Goal: Find specific page/section: Find specific page/section

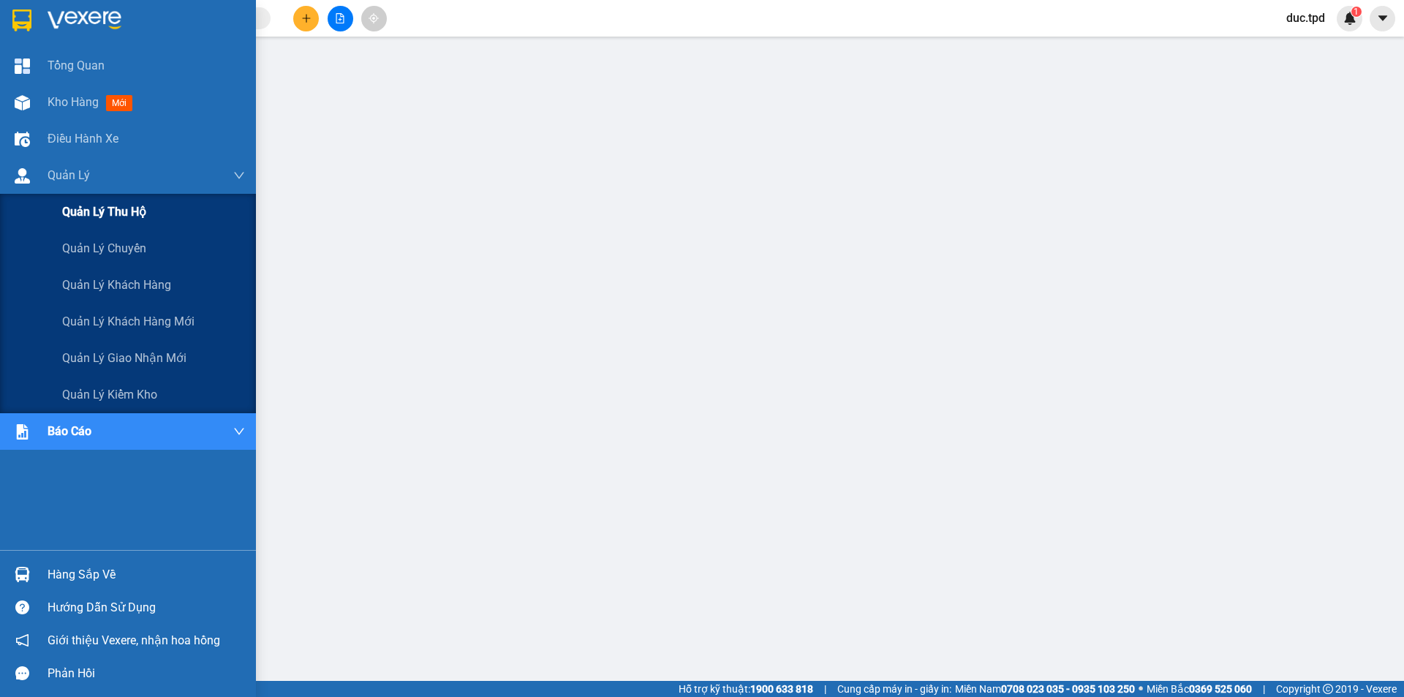
click at [77, 216] on span "Quản lý thu hộ" at bounding box center [104, 212] width 84 height 18
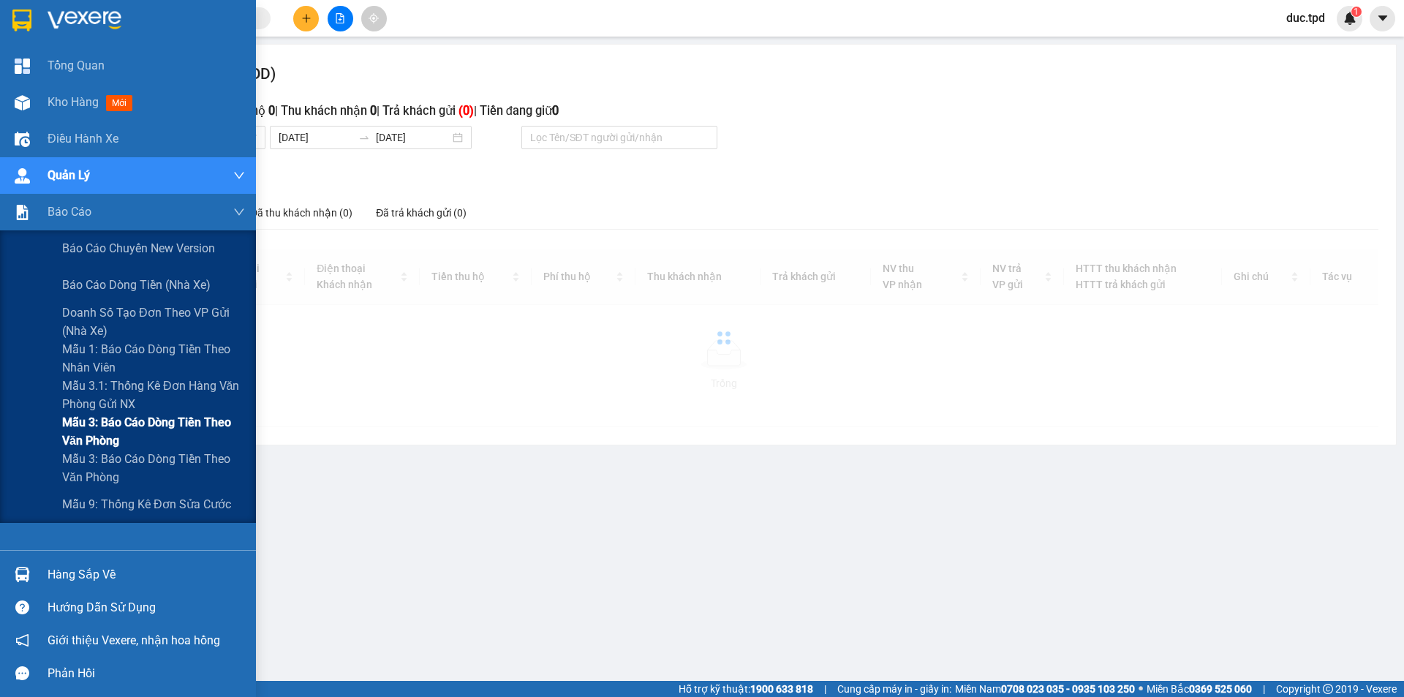
click at [68, 432] on span "Mẫu 3: Báo cáo dòng tiền theo văn phòng" at bounding box center [153, 431] width 183 height 37
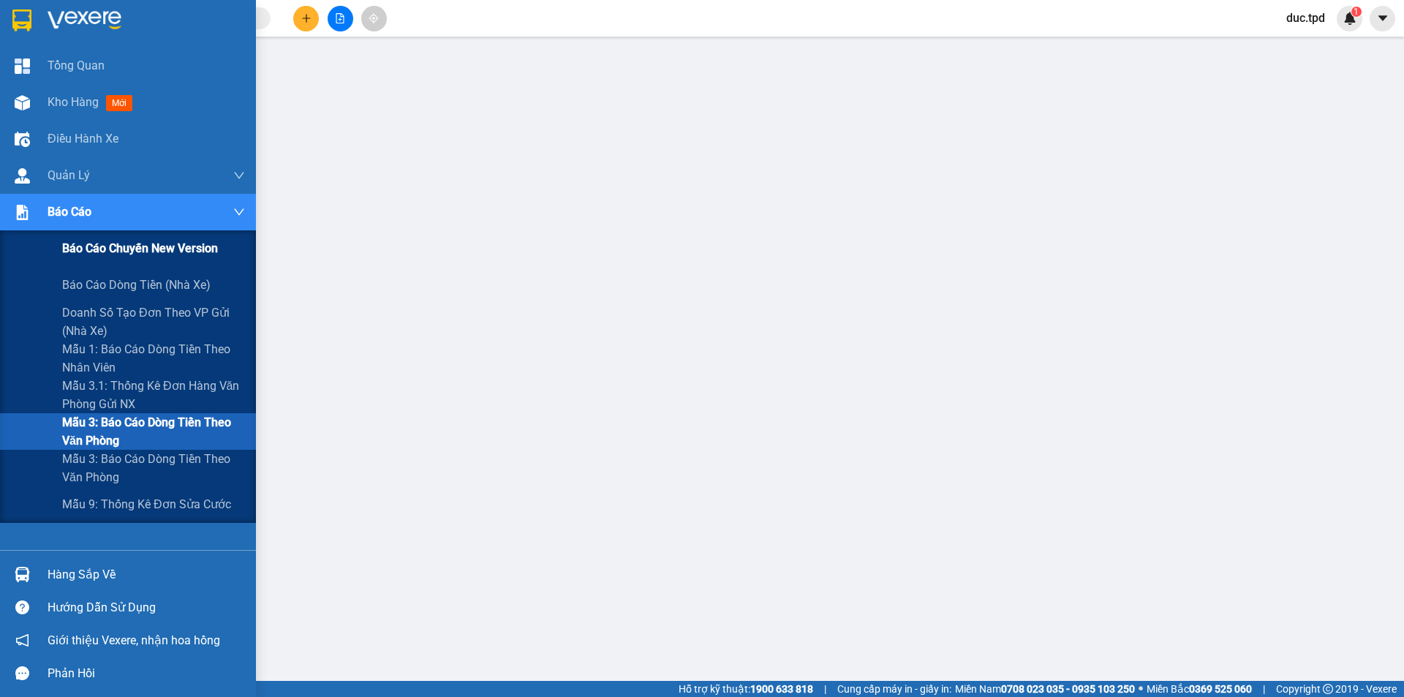
click at [76, 254] on span "Báo cáo chuyến New Version" at bounding box center [140, 248] width 156 height 18
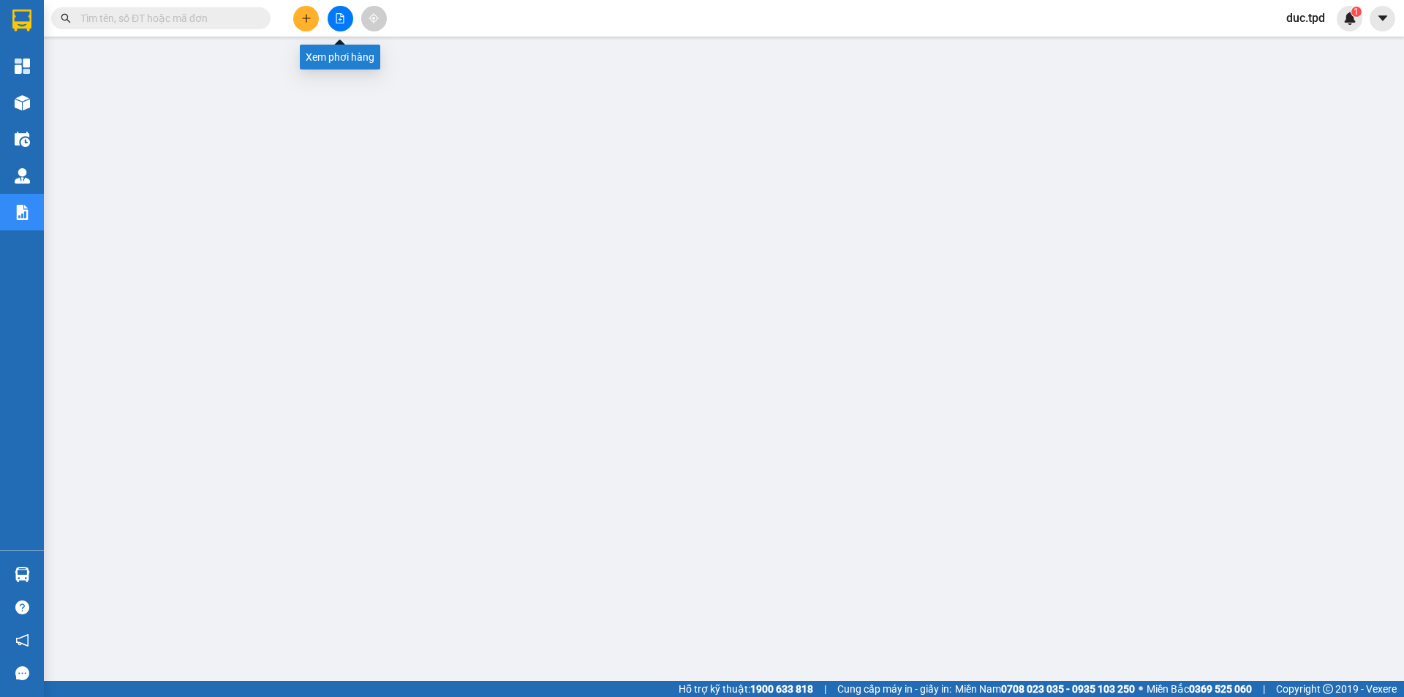
click at [341, 18] on icon "file-add" at bounding box center [340, 18] width 10 height 10
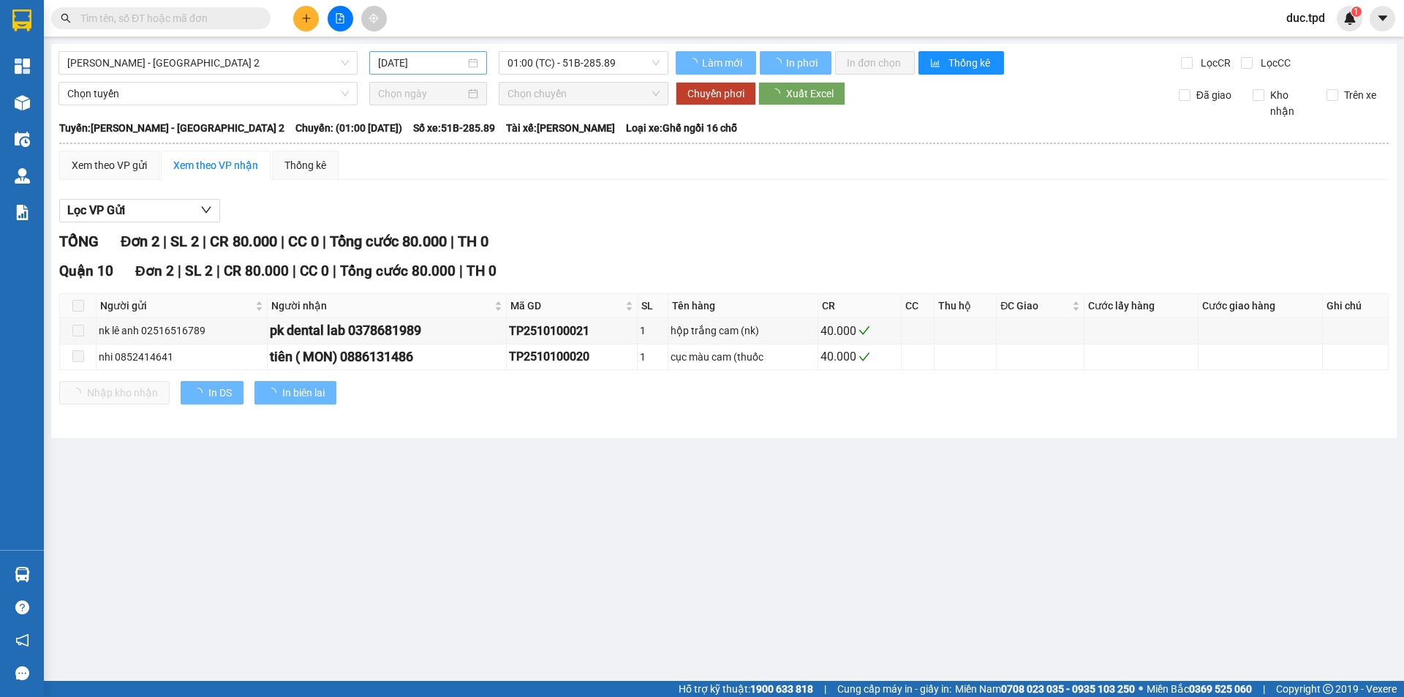
click at [389, 64] on input "[DATE]" at bounding box center [421, 63] width 87 height 16
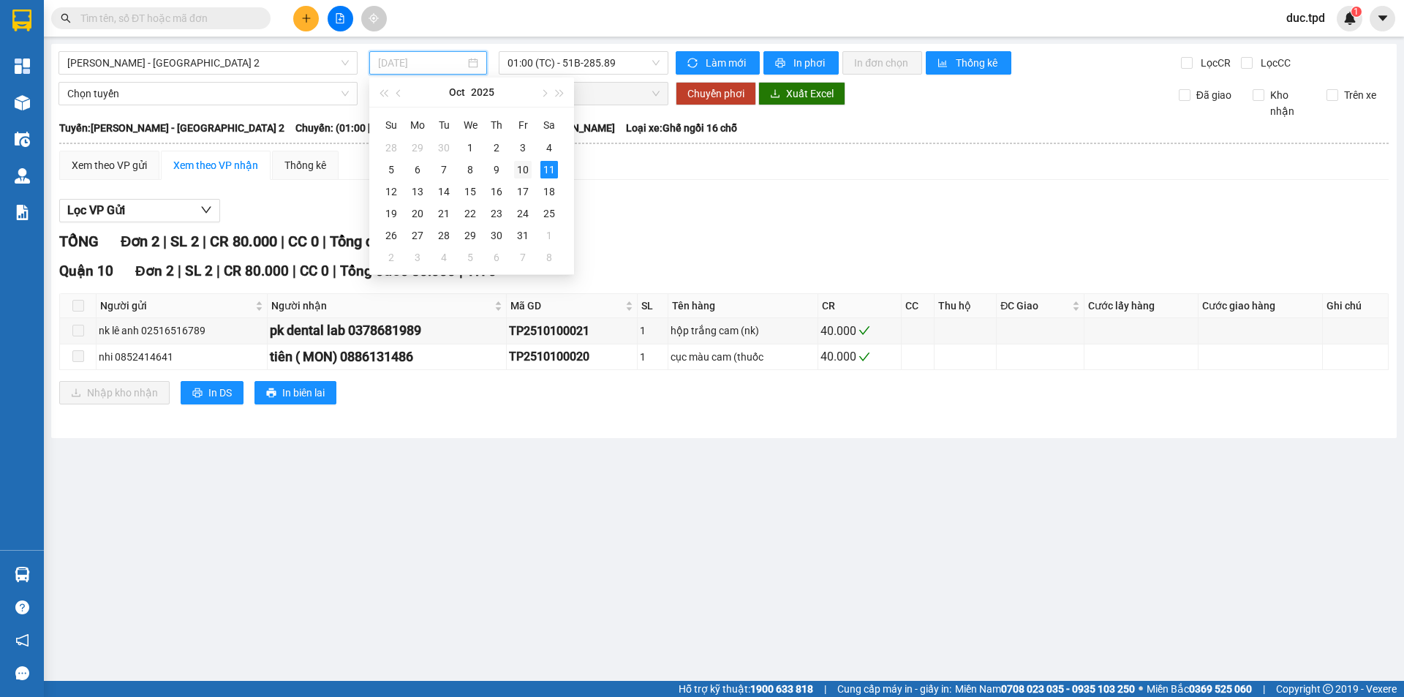
click at [521, 169] on div "10" at bounding box center [523, 170] width 18 height 18
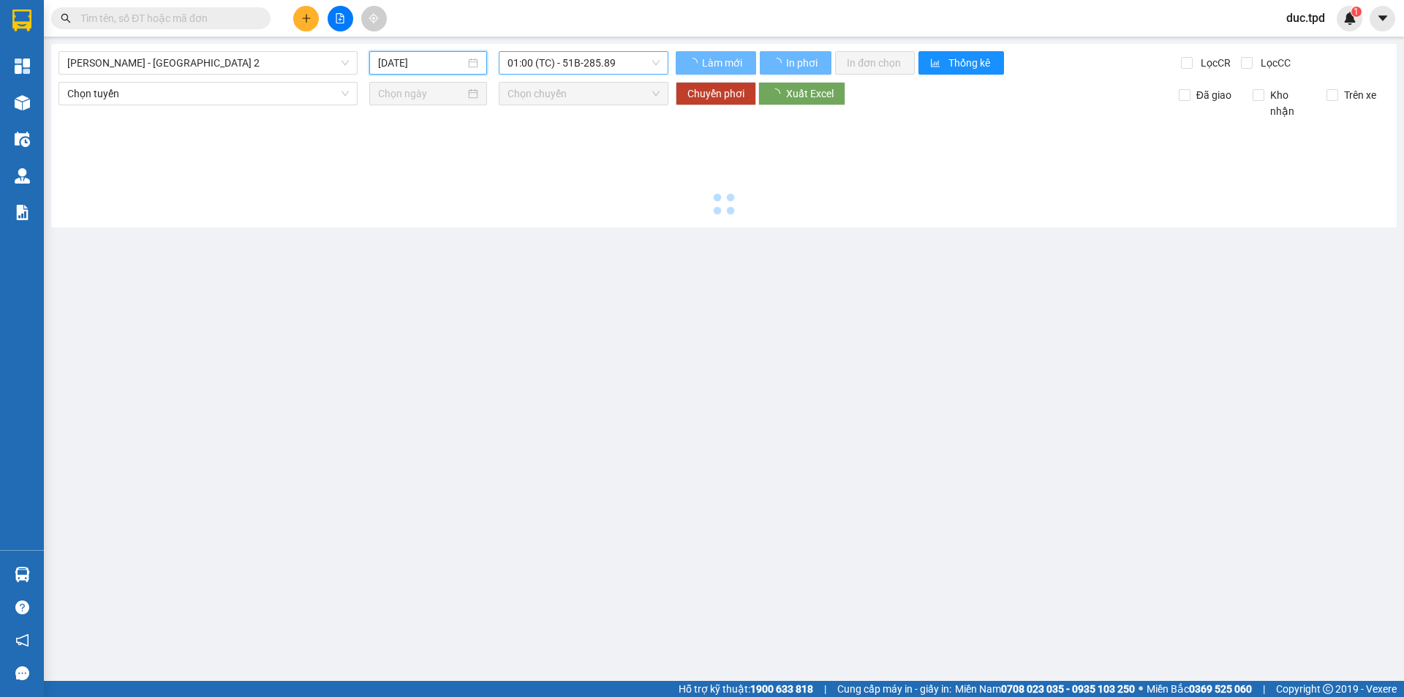
type input "[DATE]"
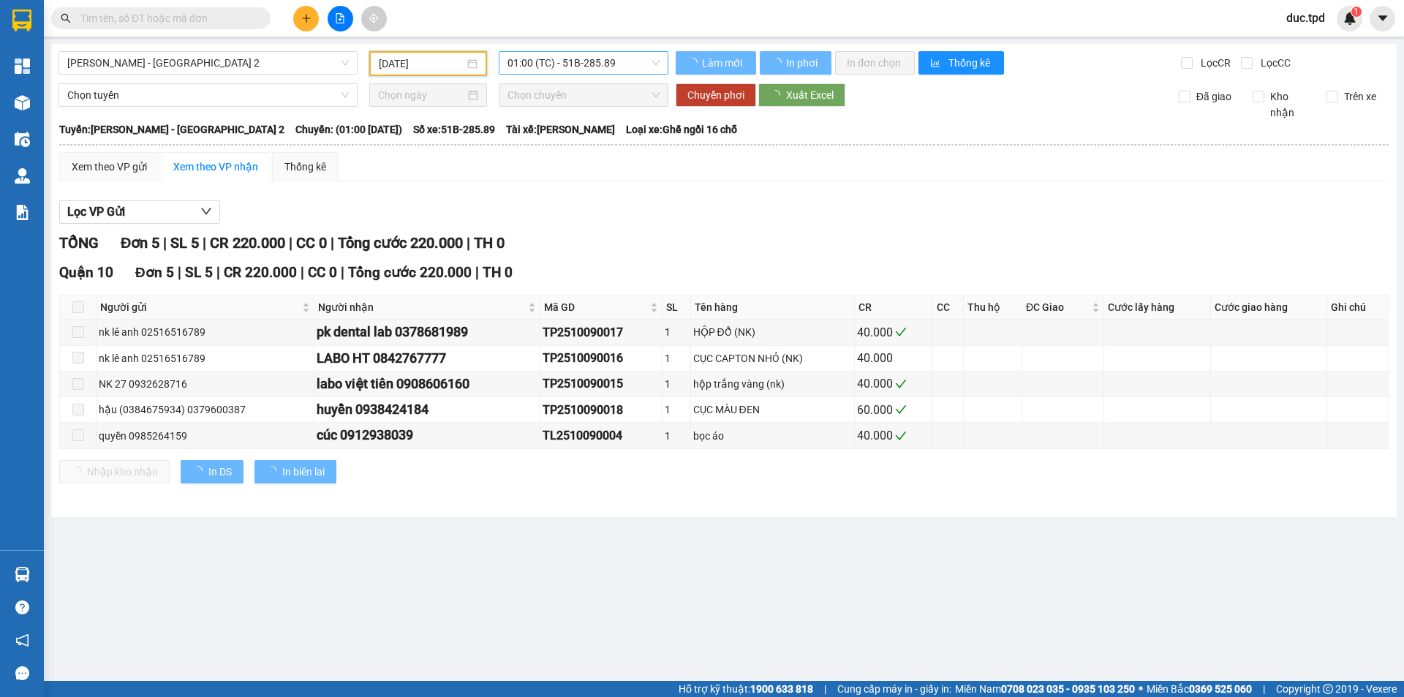
click at [568, 61] on span "01:00 (TC) - 51B-285.89" at bounding box center [583, 63] width 152 height 22
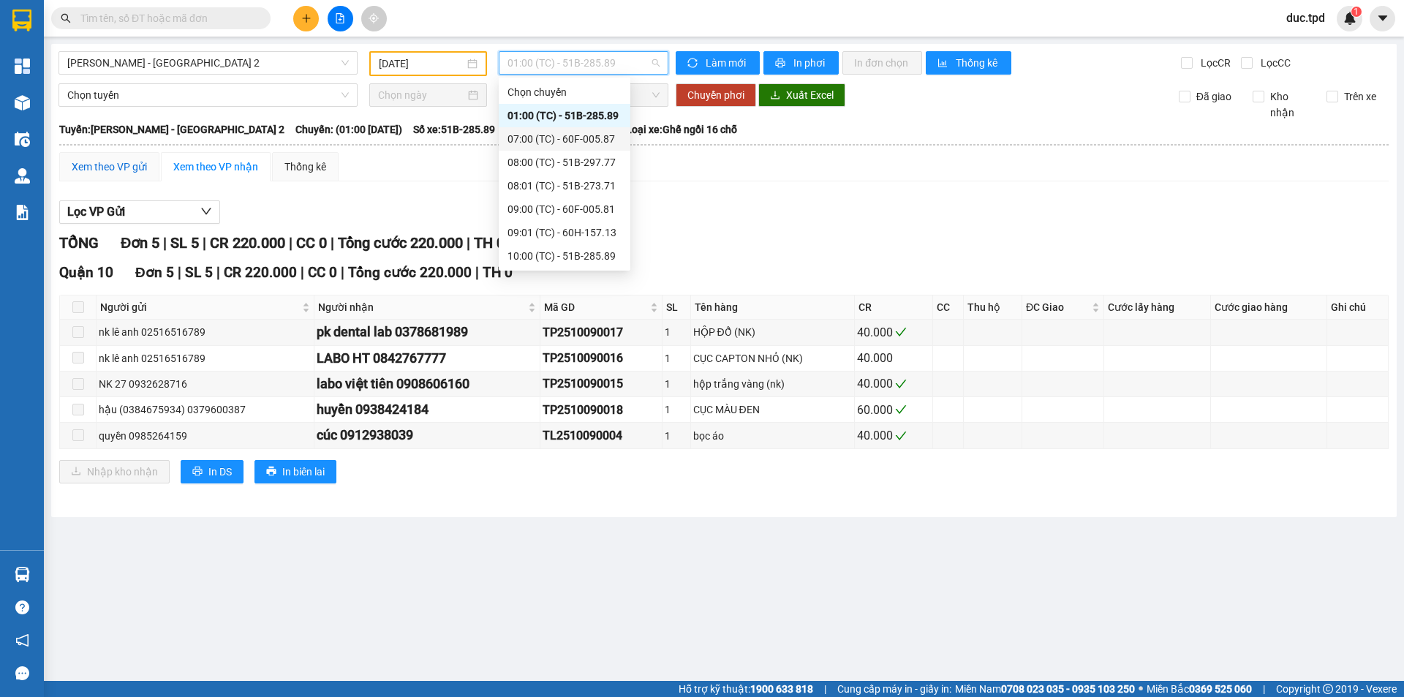
click at [121, 170] on div "Xem theo VP gửi" at bounding box center [109, 167] width 75 height 16
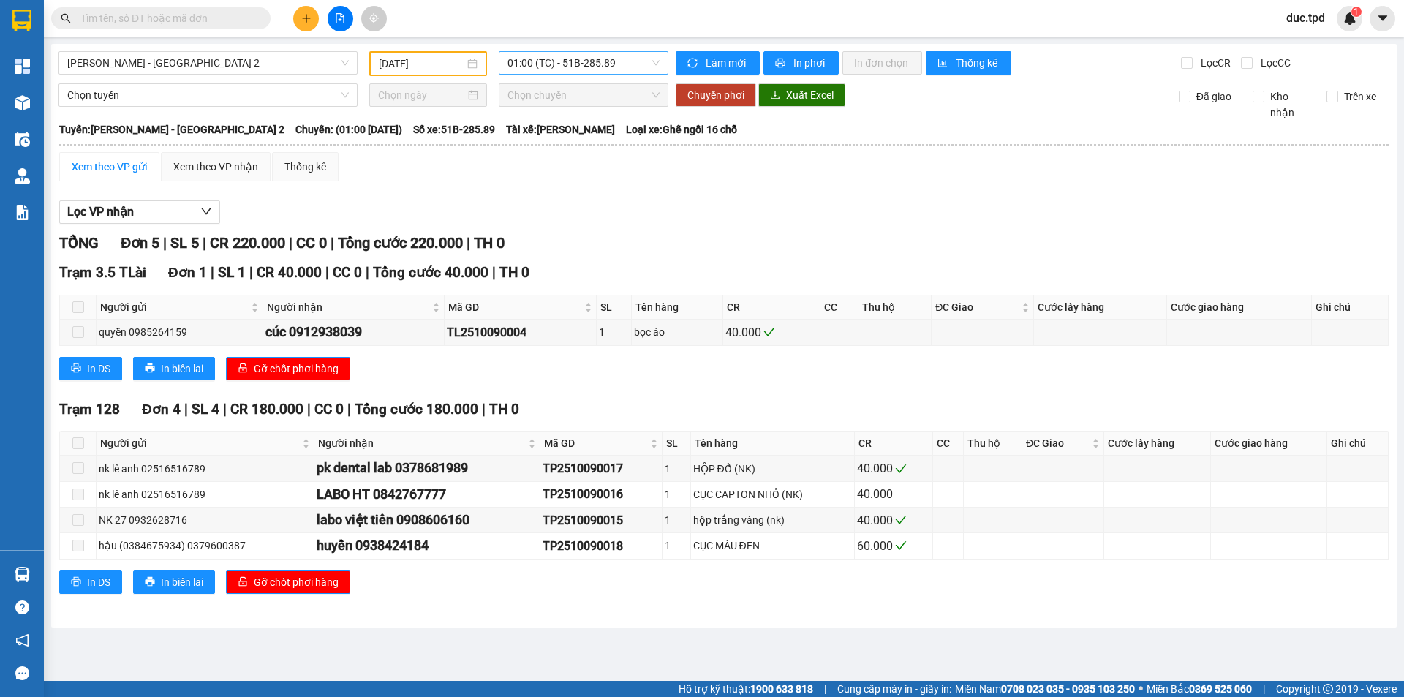
click at [586, 66] on span "01:00 (TC) - 51B-285.89" at bounding box center [583, 63] width 152 height 22
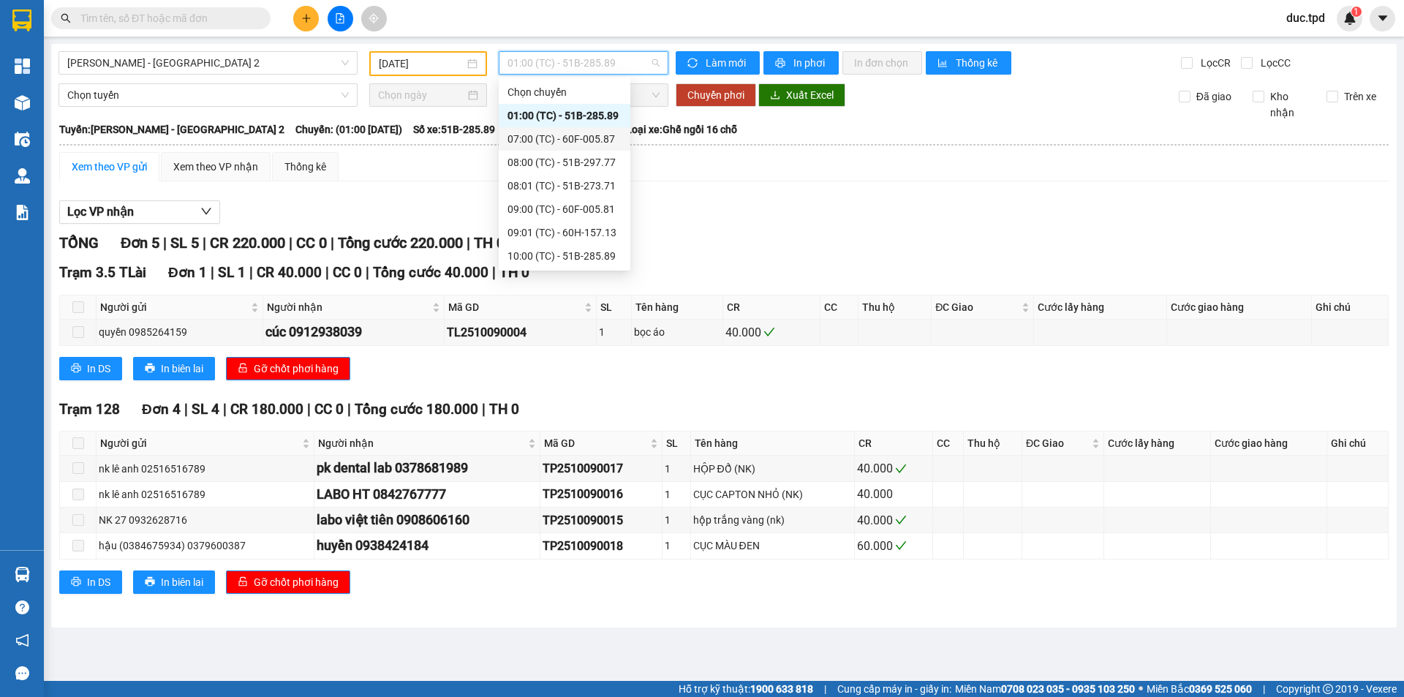
click at [559, 147] on div "07:00 (TC) - 60F-005.87" at bounding box center [565, 138] width 132 height 23
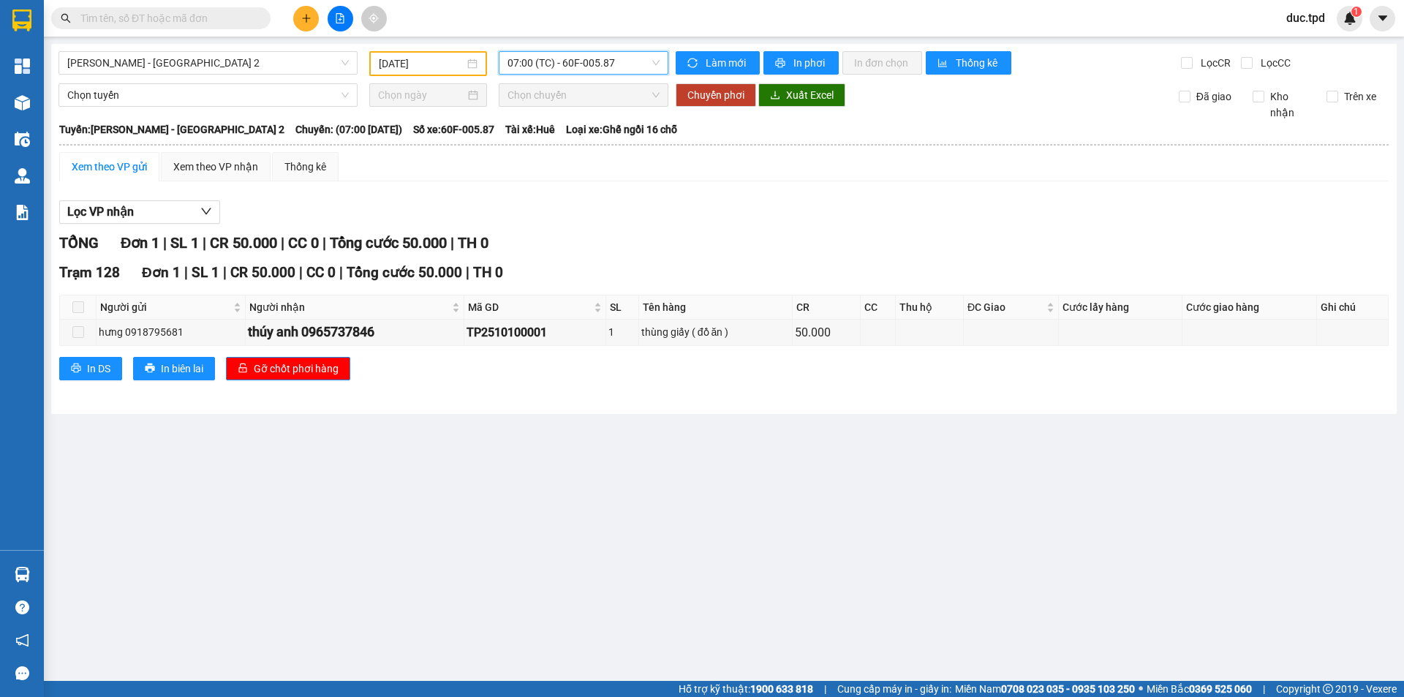
click at [585, 69] on span "07:00 (TC) - 60F-005.87" at bounding box center [583, 63] width 152 height 22
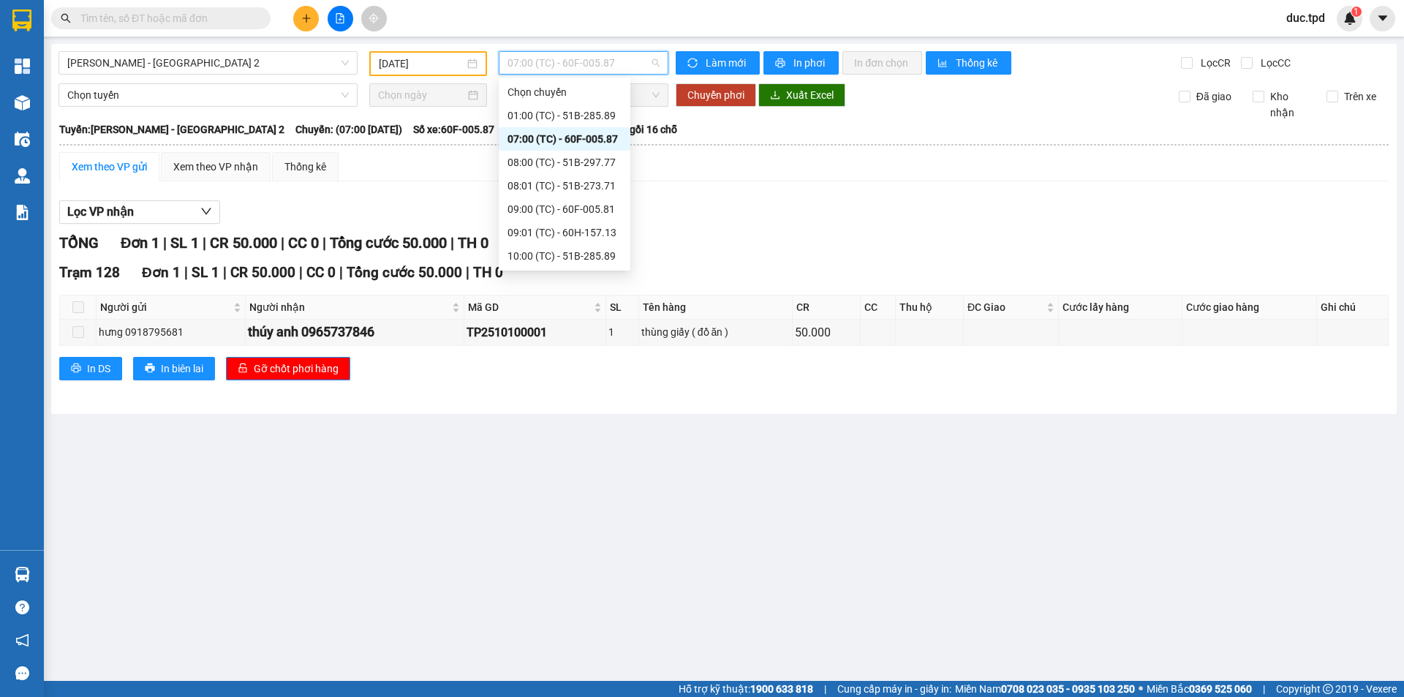
click at [578, 150] on div "07:00 (TC) - 60F-005.87" at bounding box center [565, 138] width 132 height 23
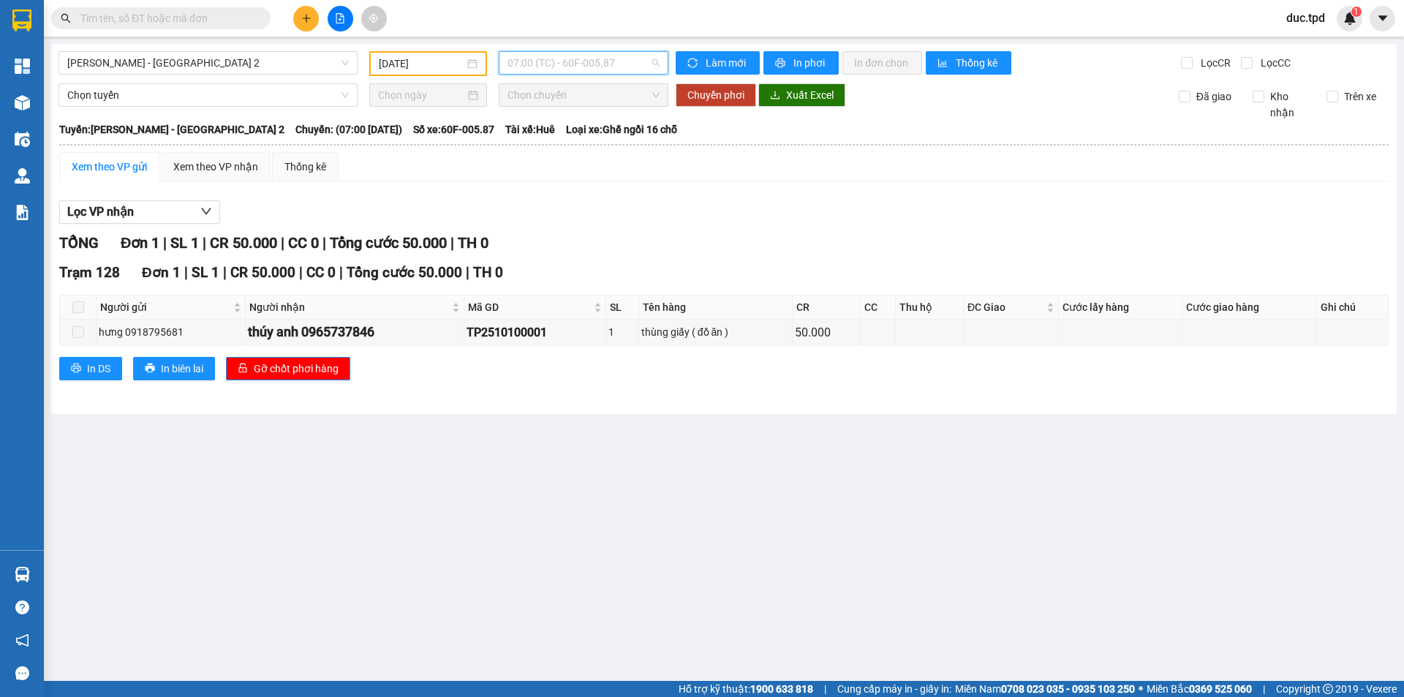
click at [586, 68] on span "07:00 (TC) - 60F-005.87" at bounding box center [583, 63] width 152 height 22
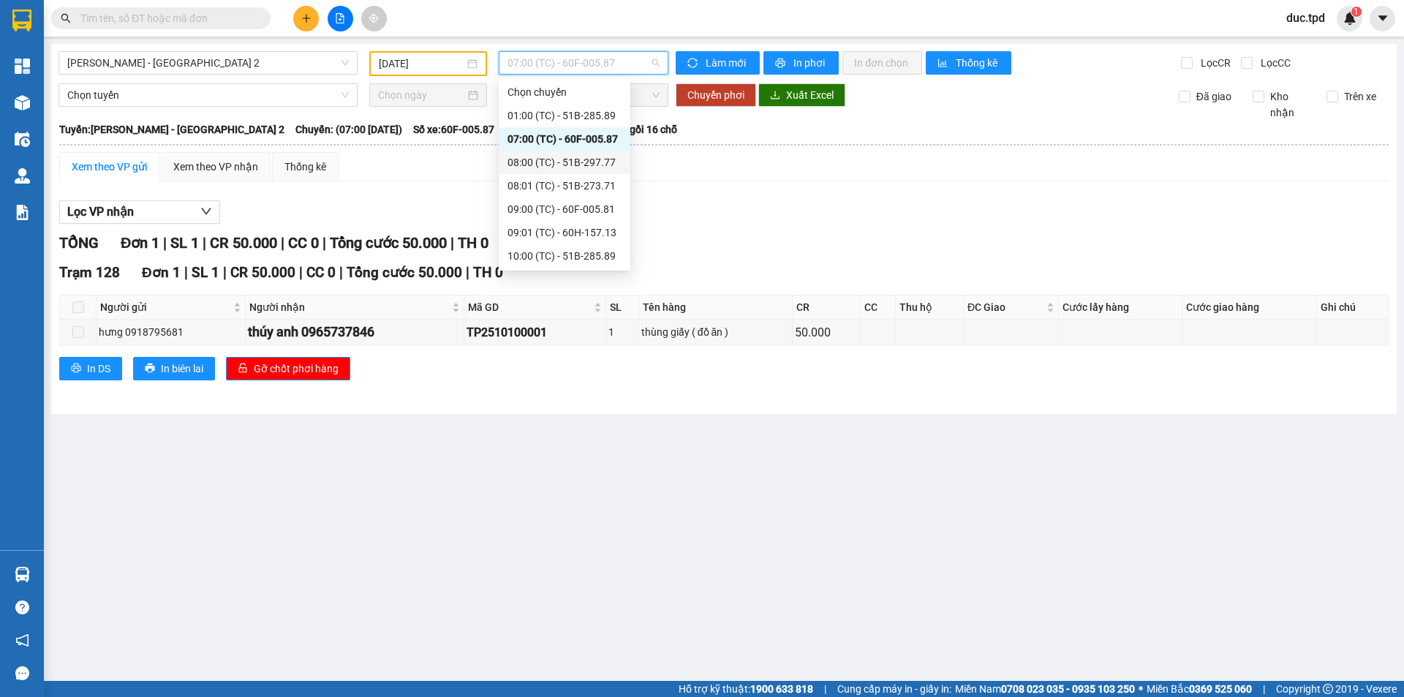
click at [570, 159] on div "08:00 (TC) - 51B-297.77" at bounding box center [564, 162] width 114 height 16
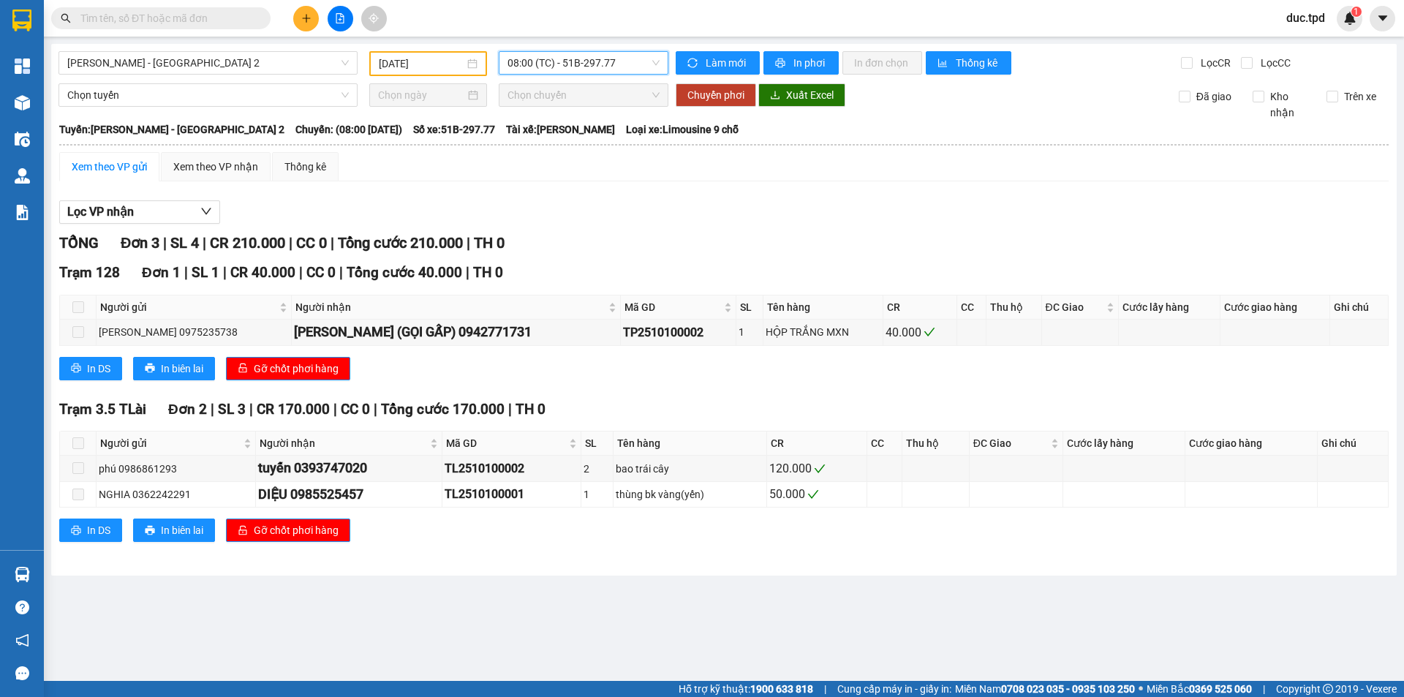
click at [573, 64] on span "08:00 (TC) - 51B-297.77" at bounding box center [583, 63] width 152 height 22
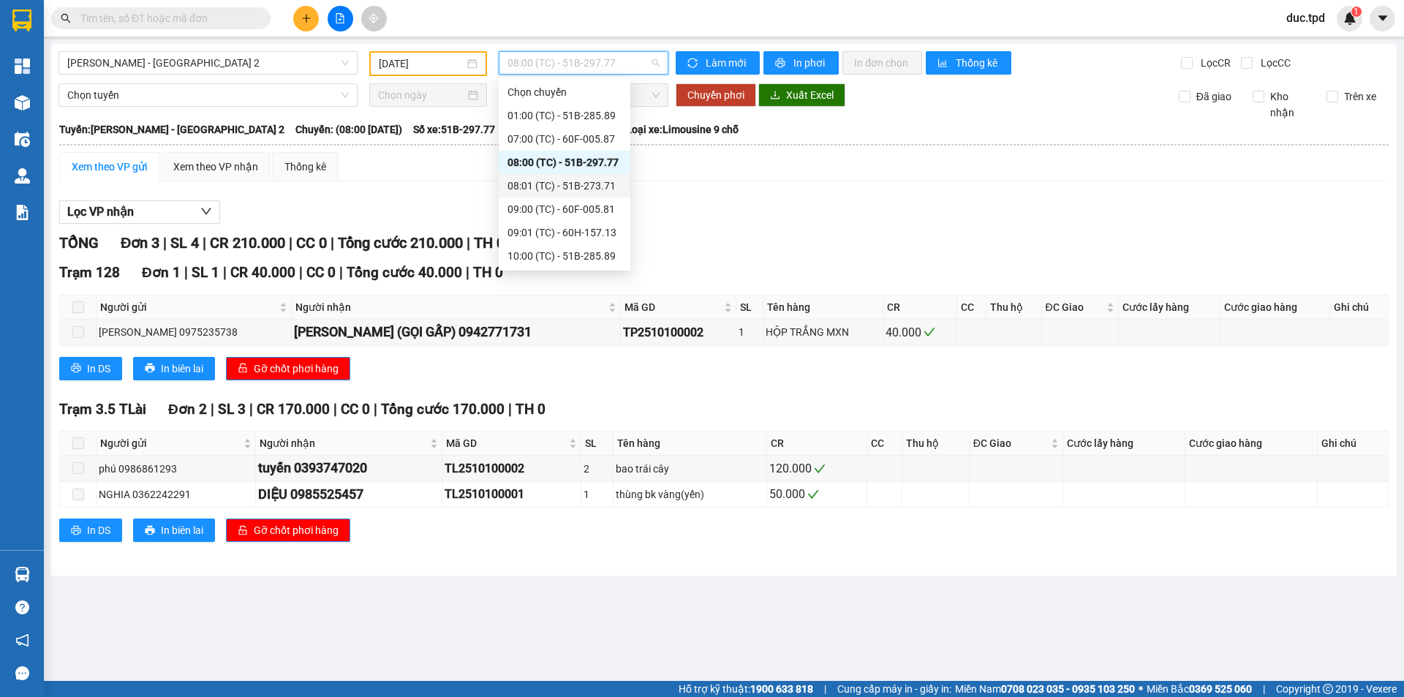
click at [578, 184] on div "08:01 (TC) - 51B-273.71" at bounding box center [564, 186] width 114 height 16
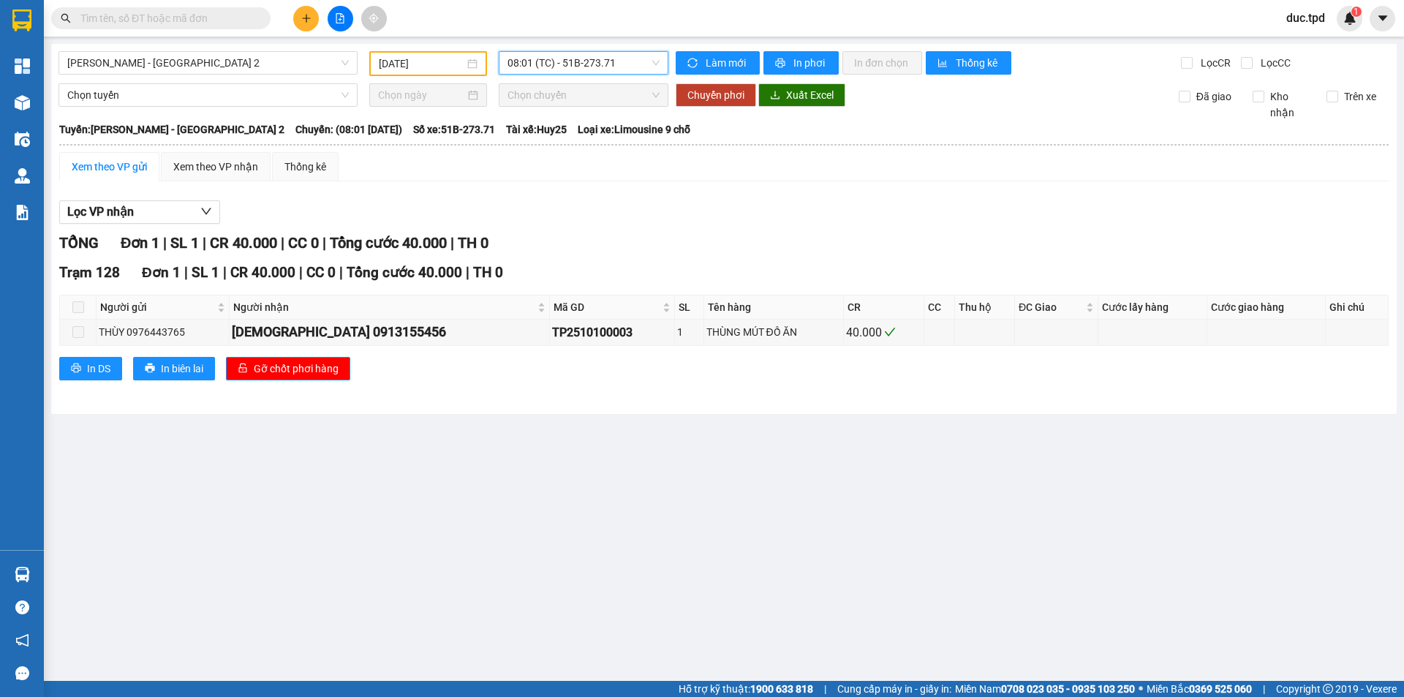
click at [589, 67] on span "08:01 (TC) - 51B-273.71" at bounding box center [583, 63] width 152 height 22
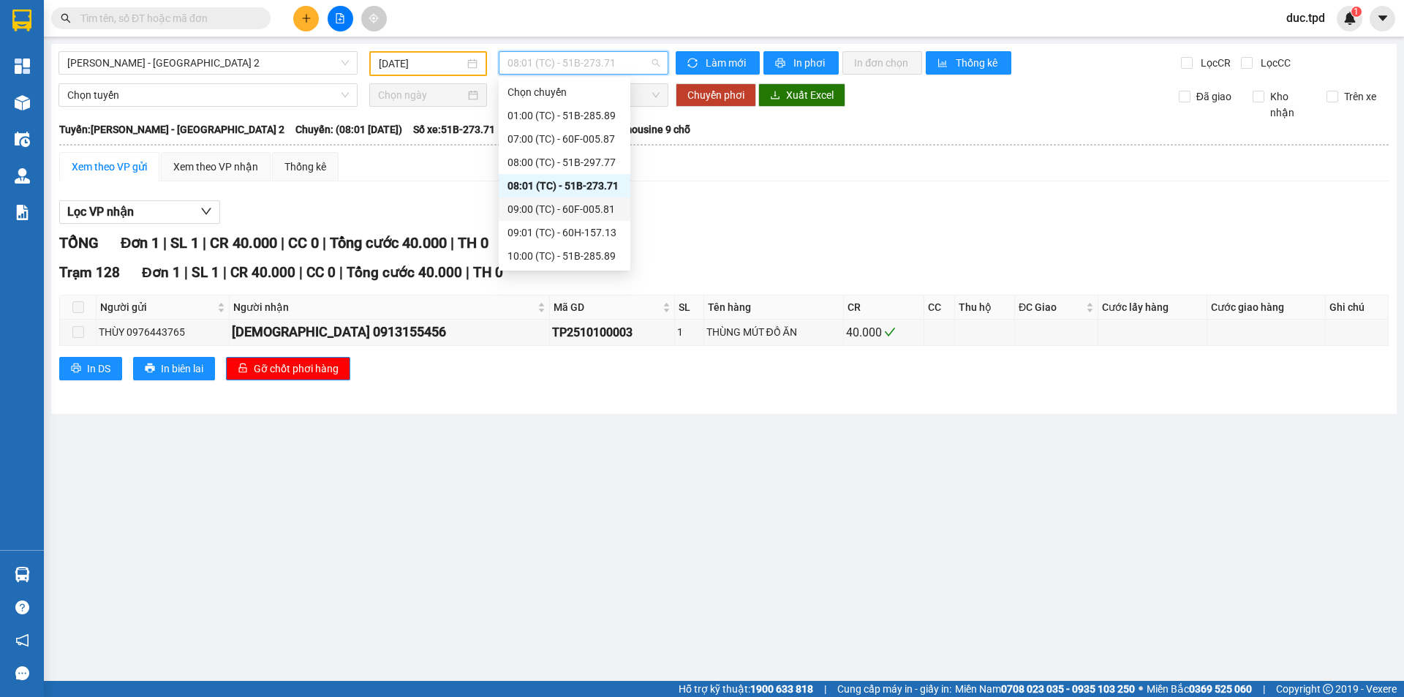
click at [564, 213] on div "09:00 (TC) - 60F-005.81" at bounding box center [564, 209] width 114 height 16
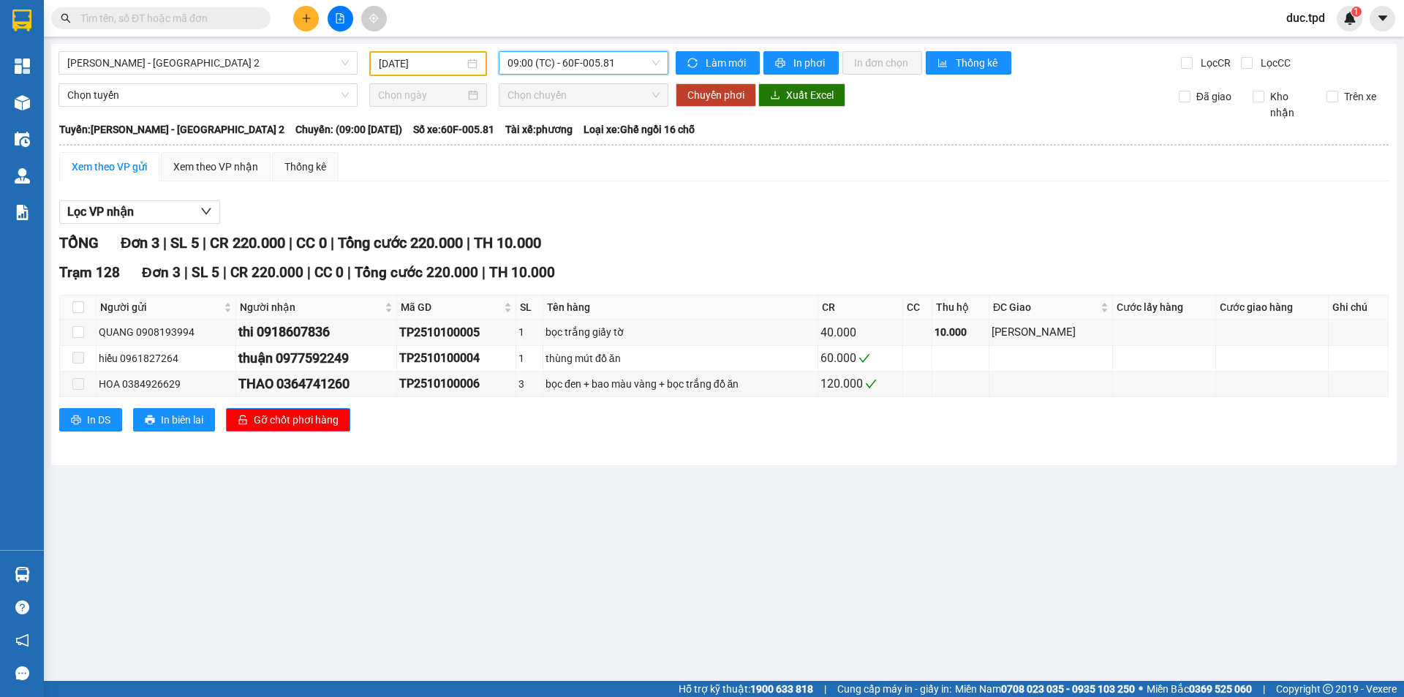
click at [545, 65] on span "09:00 (TC) - 60F-005.81" at bounding box center [583, 63] width 152 height 22
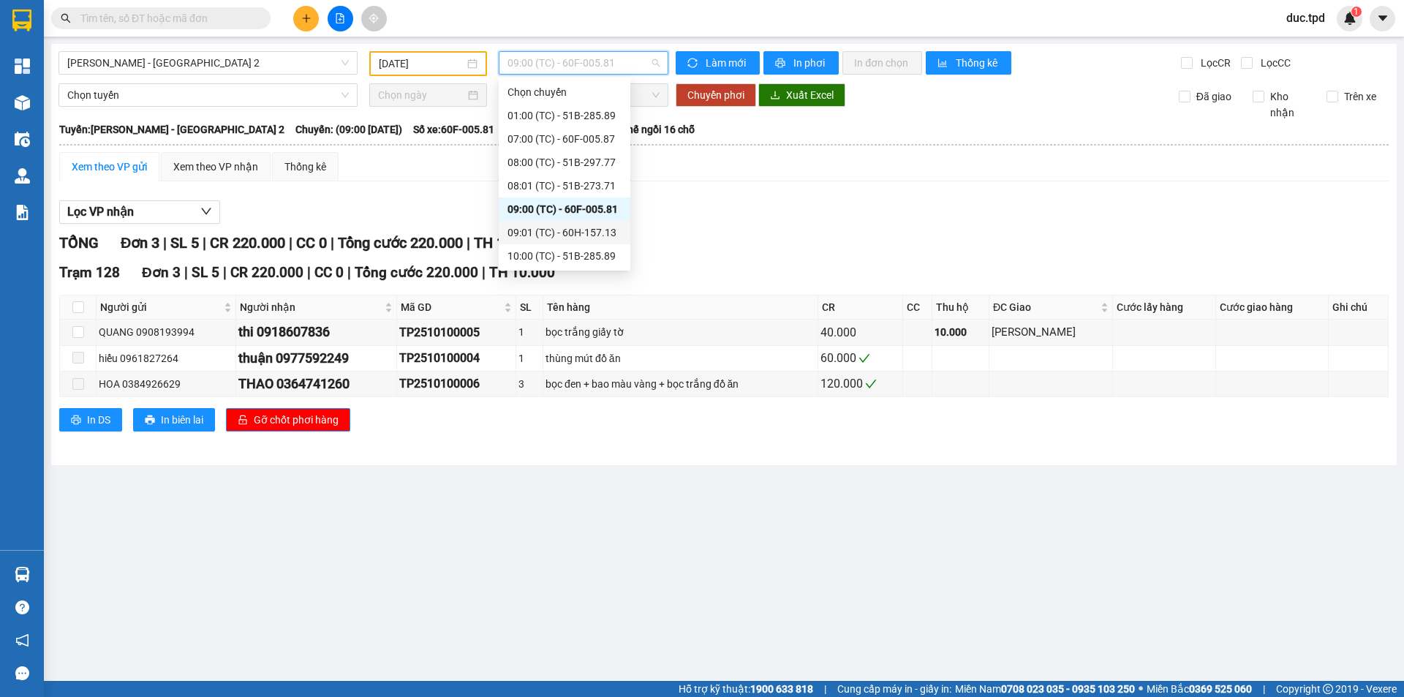
click at [545, 235] on div "09:01 (TC) - 60H-157.13" at bounding box center [564, 232] width 114 height 16
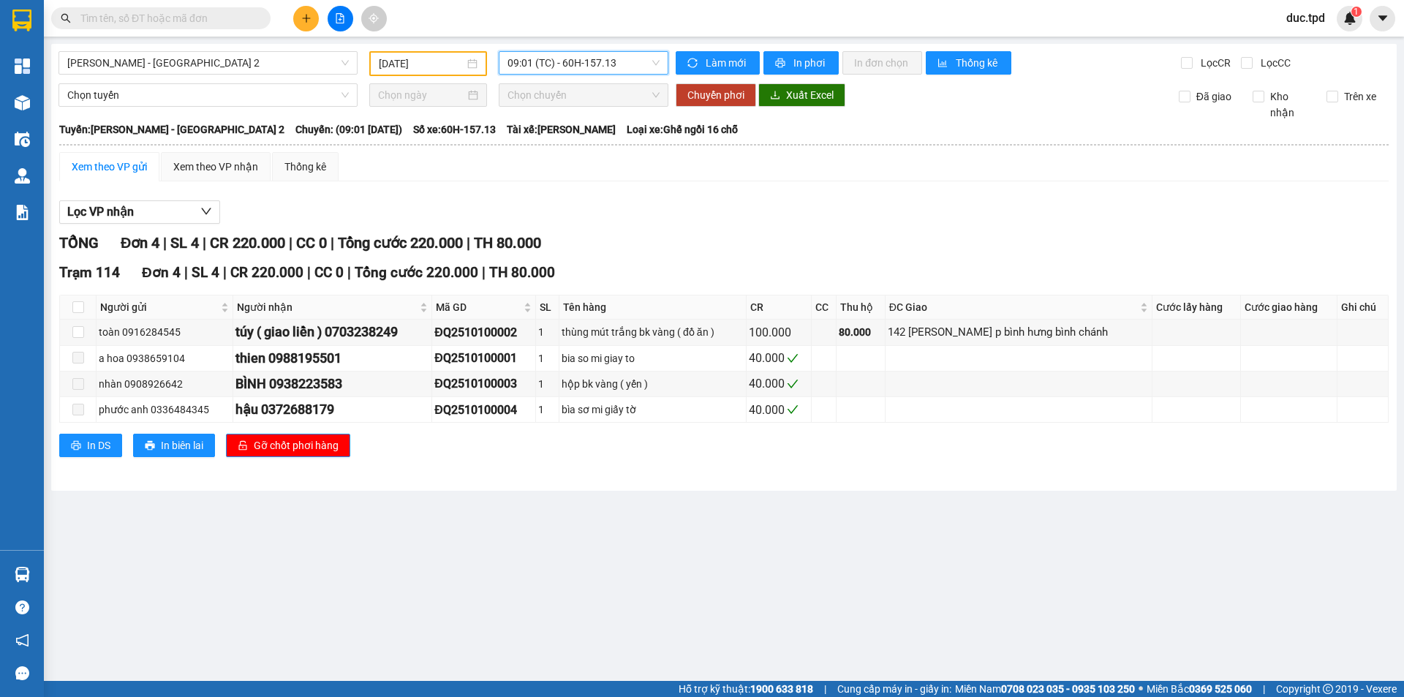
click at [605, 67] on span "09:01 (TC) - 60H-157.13" at bounding box center [583, 63] width 152 height 22
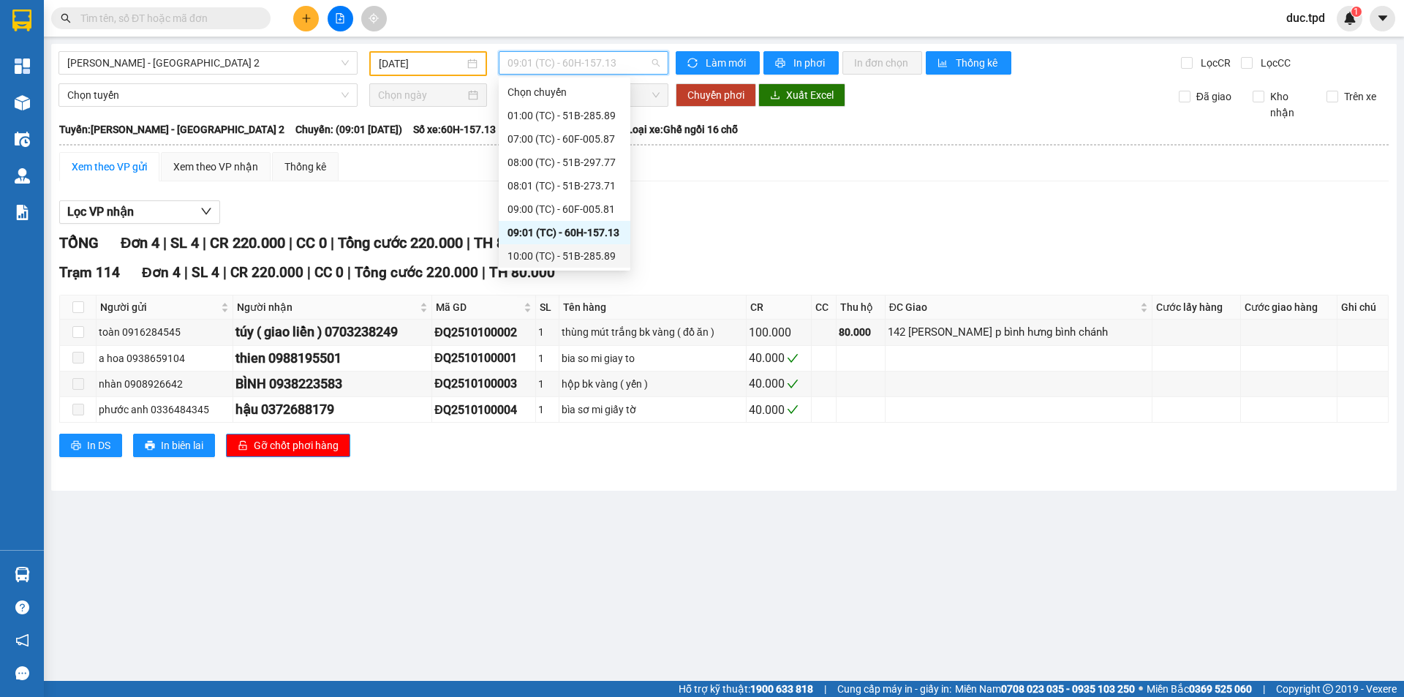
click at [559, 253] on div "10:00 (TC) - 51B-285.89" at bounding box center [564, 256] width 114 height 16
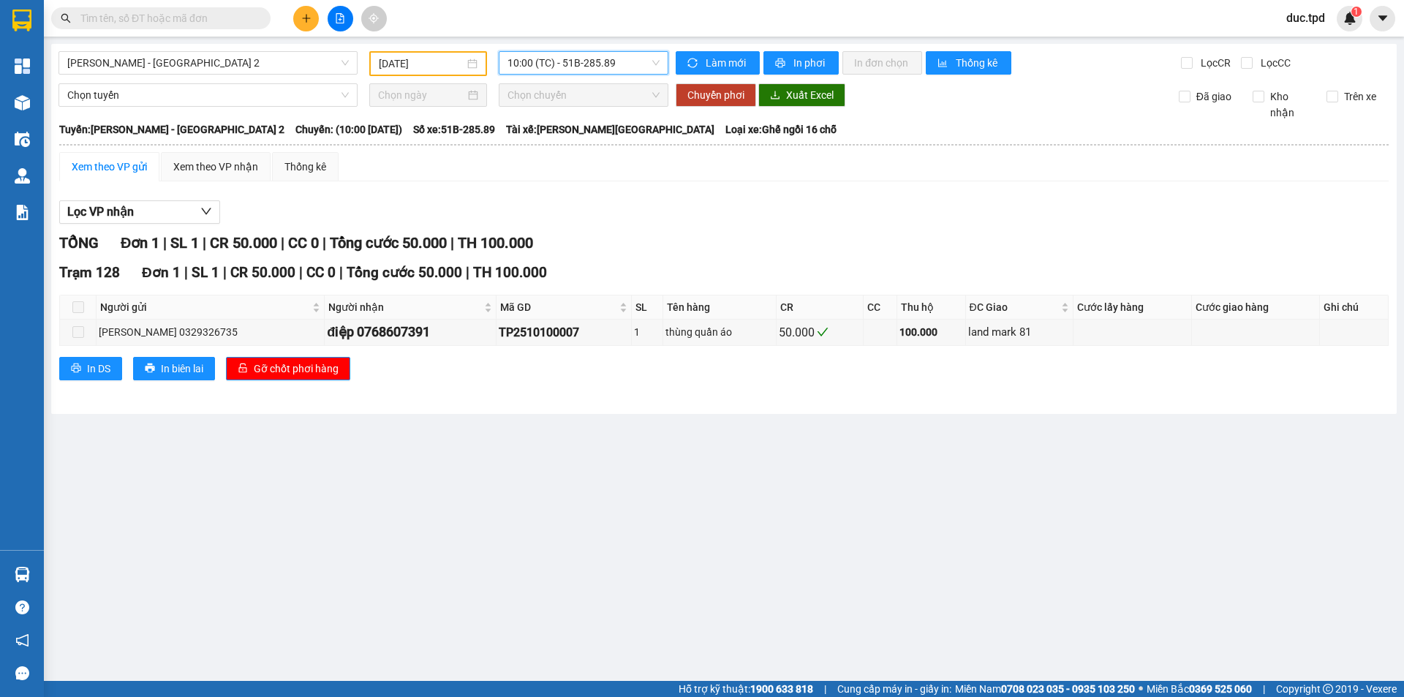
click at [558, 67] on span "10:00 (TC) - 51B-285.89" at bounding box center [583, 63] width 152 height 22
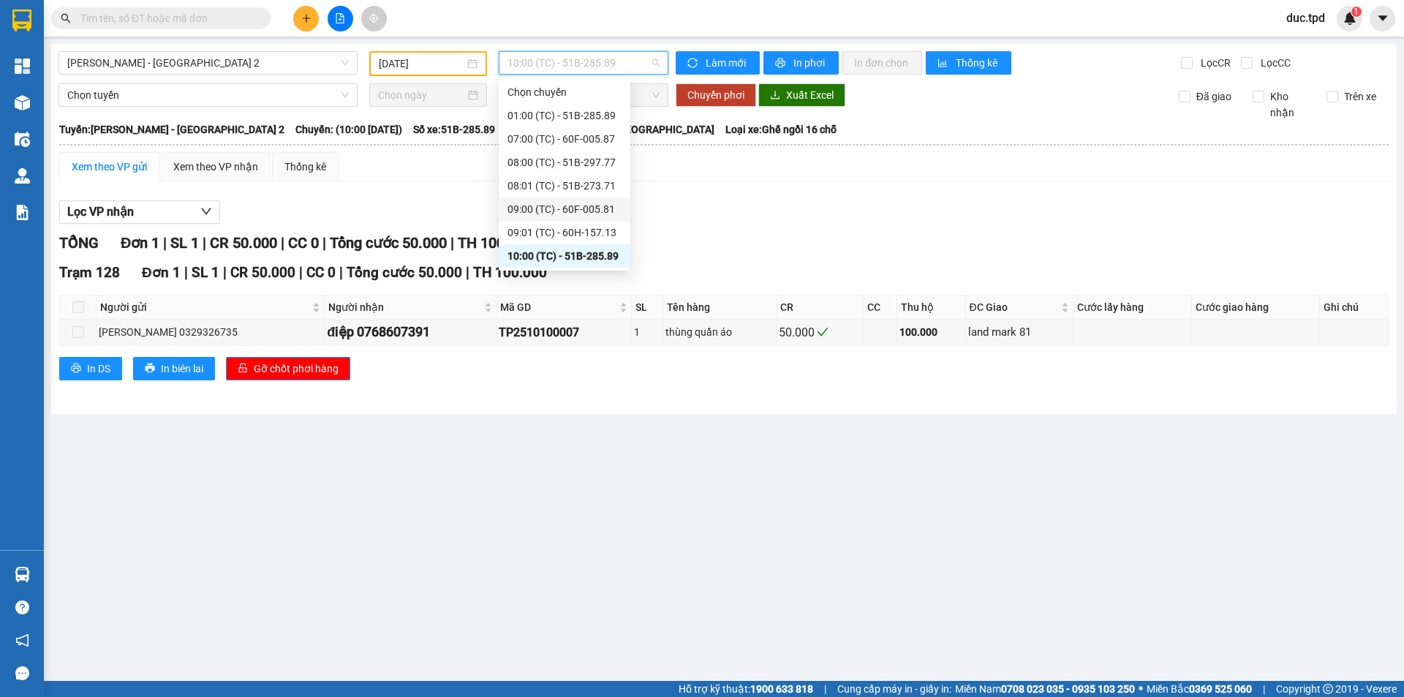
scroll to position [73, 0]
click at [556, 205] on div "10:01 (TC) - 51B-275.46" at bounding box center [564, 206] width 114 height 16
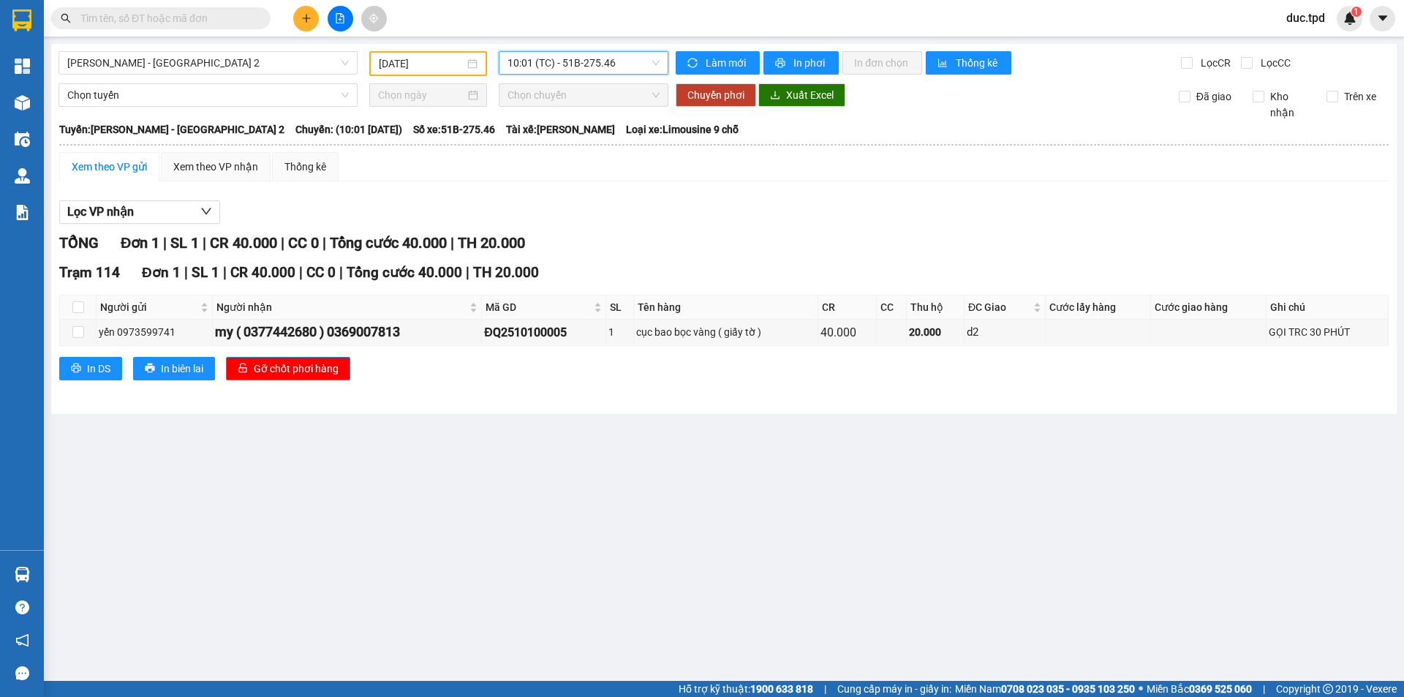
click at [570, 72] on span "10:01 (TC) - 51B-275.46" at bounding box center [583, 63] width 152 height 22
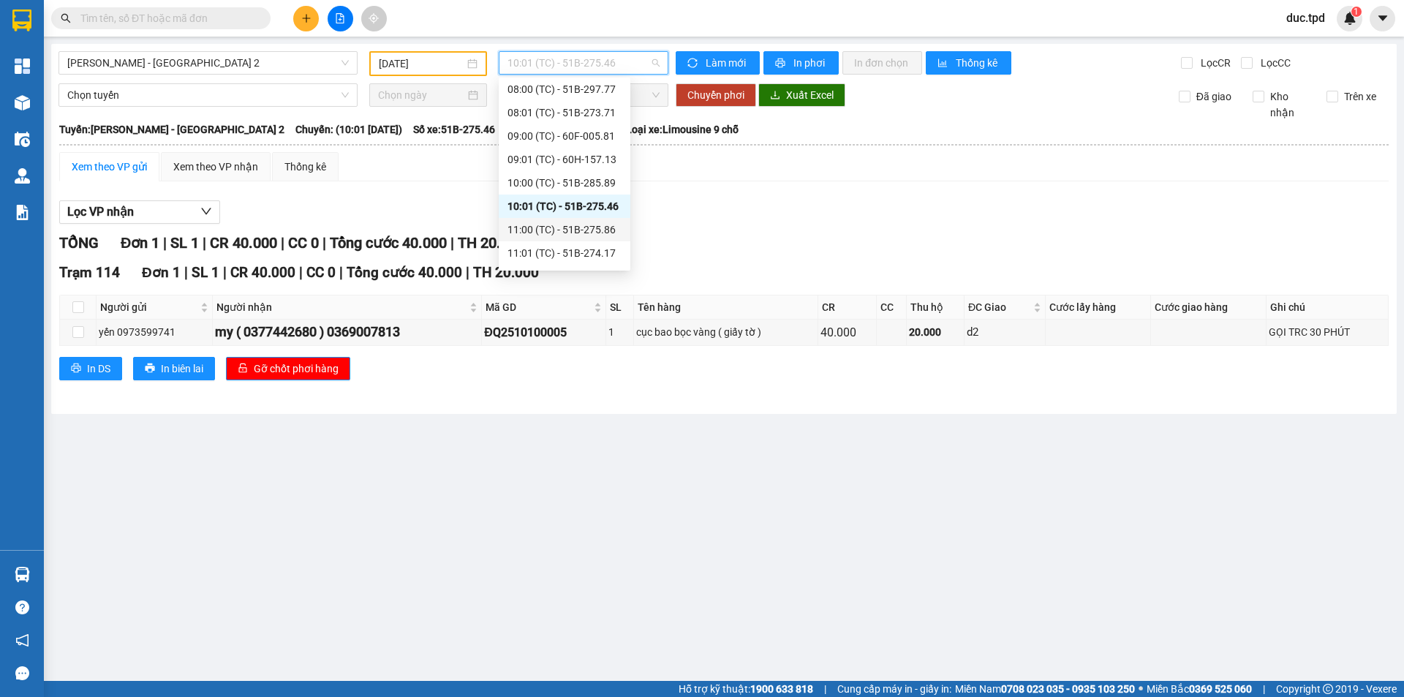
click at [570, 231] on div "11:00 (TC) - 51B-275.86" at bounding box center [564, 230] width 114 height 16
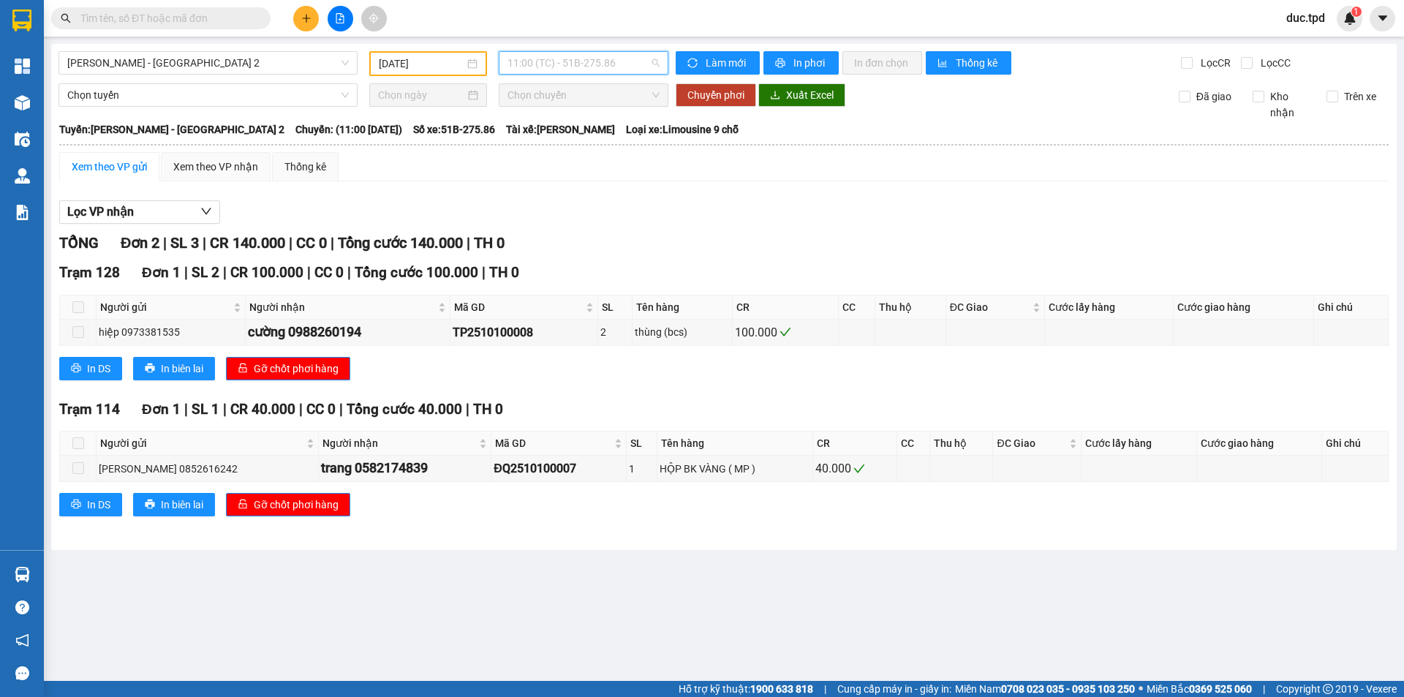
click at [577, 61] on span "11:00 (TC) - 51B-275.86" at bounding box center [583, 63] width 152 height 22
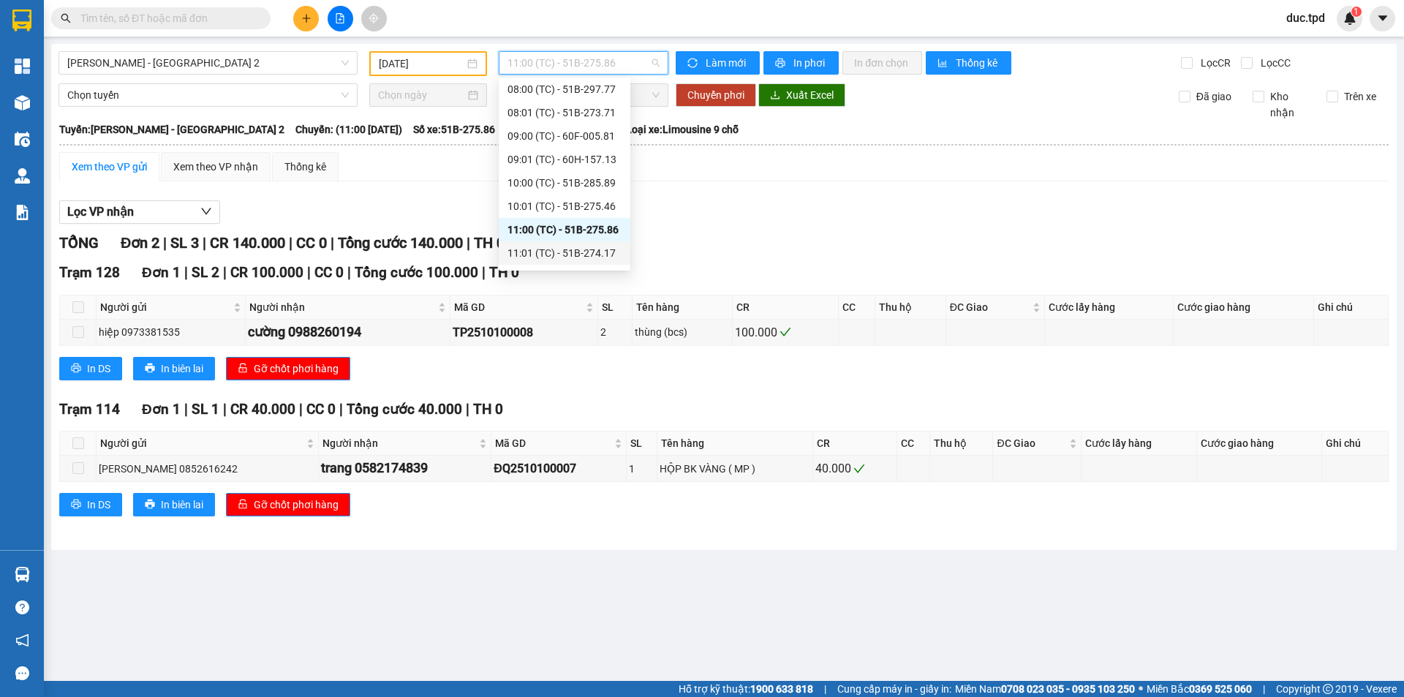
click at [568, 248] on div "11:01 (TC) - 51B-274.17" at bounding box center [564, 253] width 114 height 16
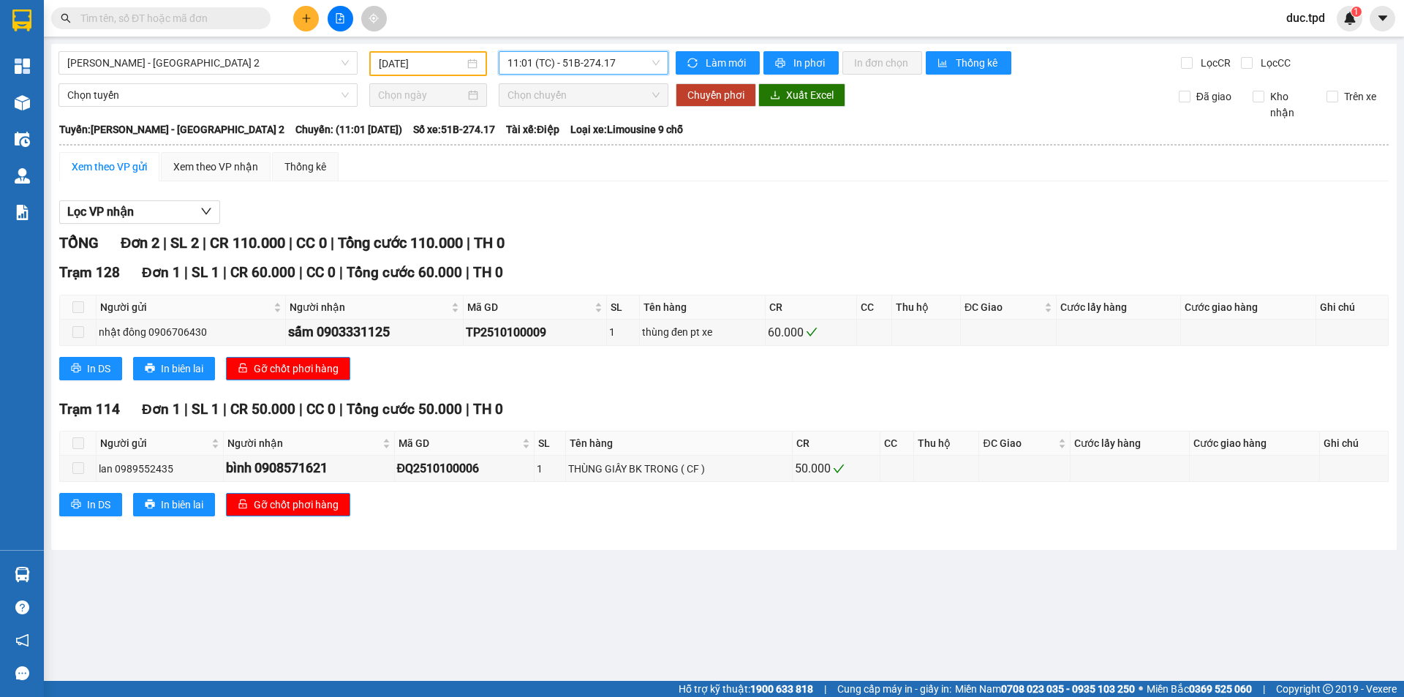
click at [543, 69] on span "11:01 (TC) - 51B-274.17" at bounding box center [583, 63] width 152 height 22
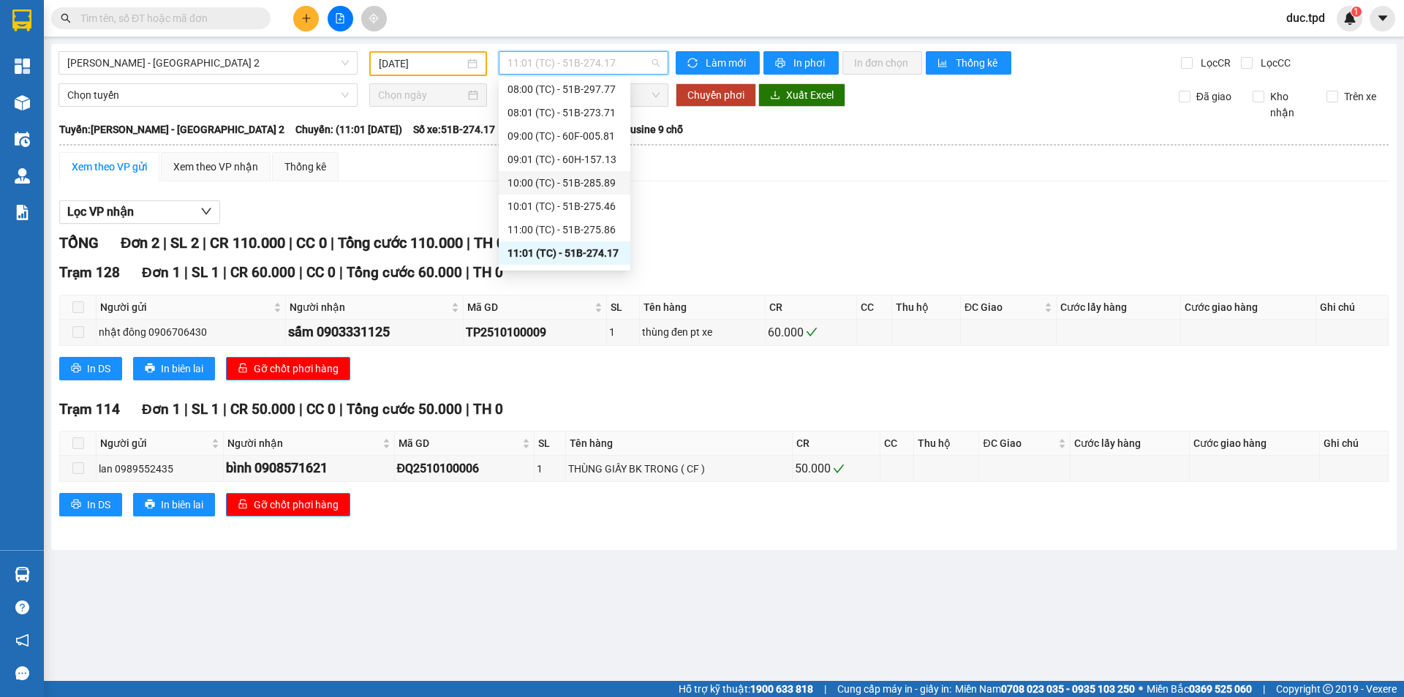
scroll to position [146, 0]
click at [556, 211] on div "12:00 (TC) - 60F-001.52" at bounding box center [564, 203] width 114 height 16
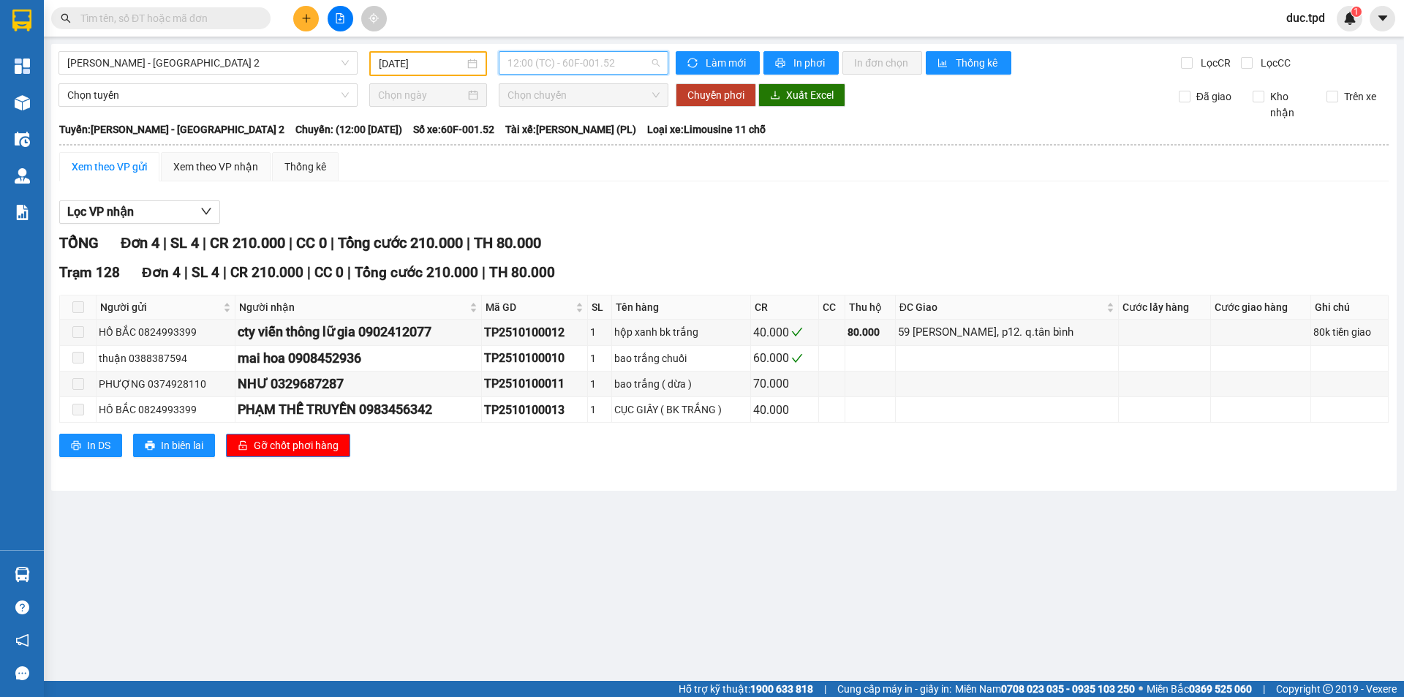
click at [565, 63] on span "12:00 (TC) - 60F-001.52" at bounding box center [583, 63] width 152 height 22
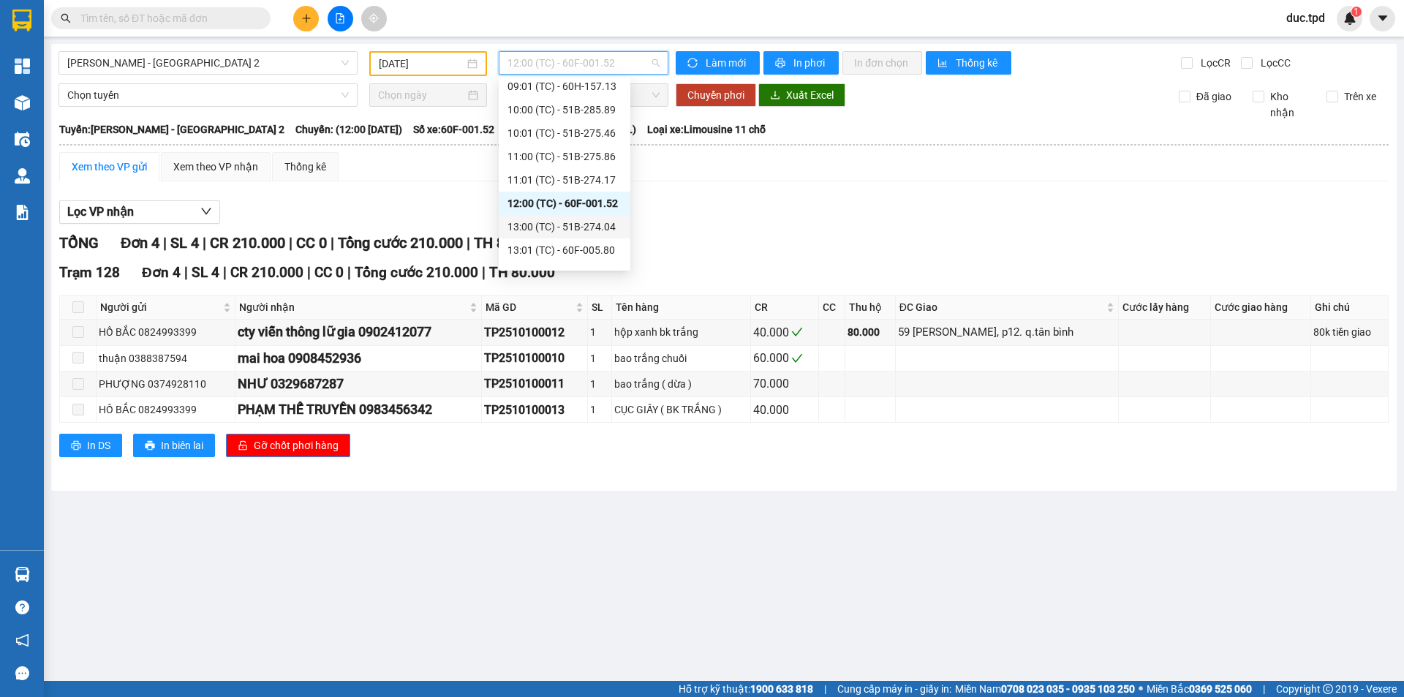
click at [554, 220] on div "13:00 (TC) - 51B-274.04" at bounding box center [564, 227] width 114 height 16
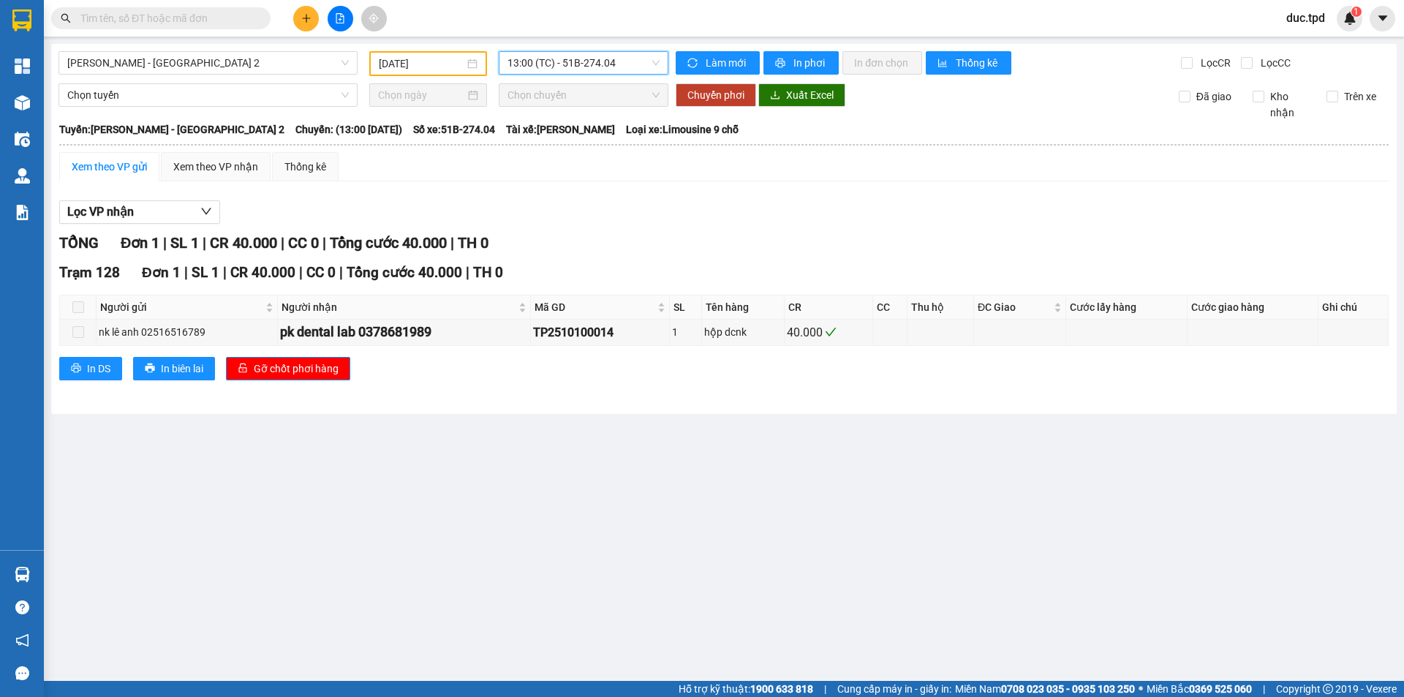
click at [586, 53] on span "13:00 (TC) - 51B-274.04" at bounding box center [583, 63] width 152 height 22
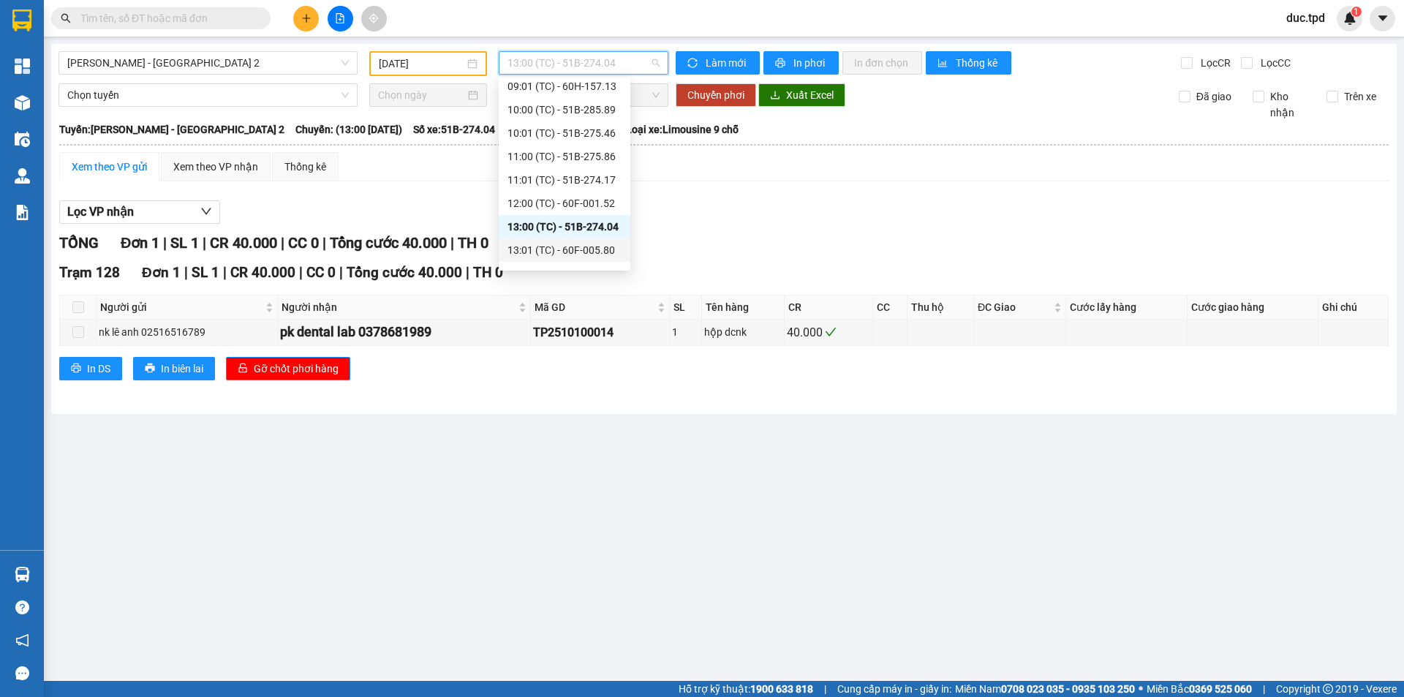
click at [556, 246] on div "13:01 (TC) - 60F-005.80" at bounding box center [564, 250] width 114 height 16
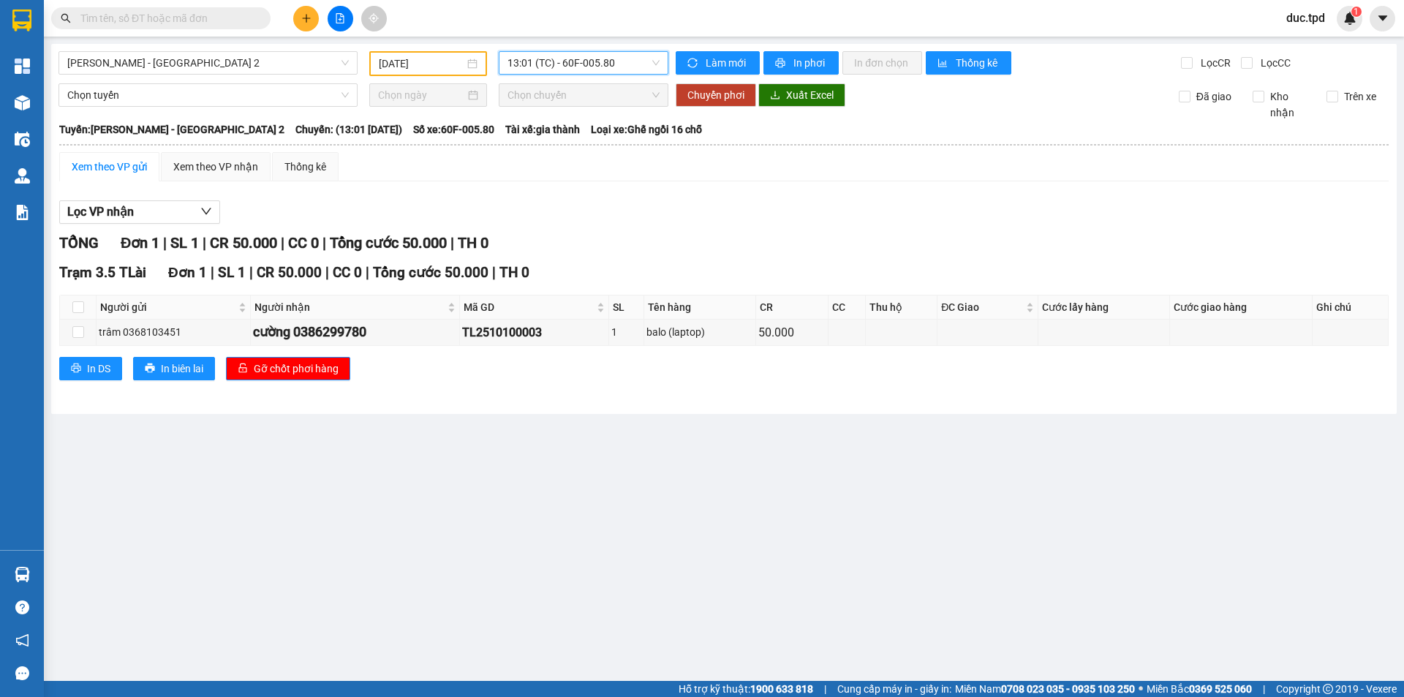
click at [583, 64] on span "13:01 (TC) - 60F-005.80" at bounding box center [583, 63] width 152 height 22
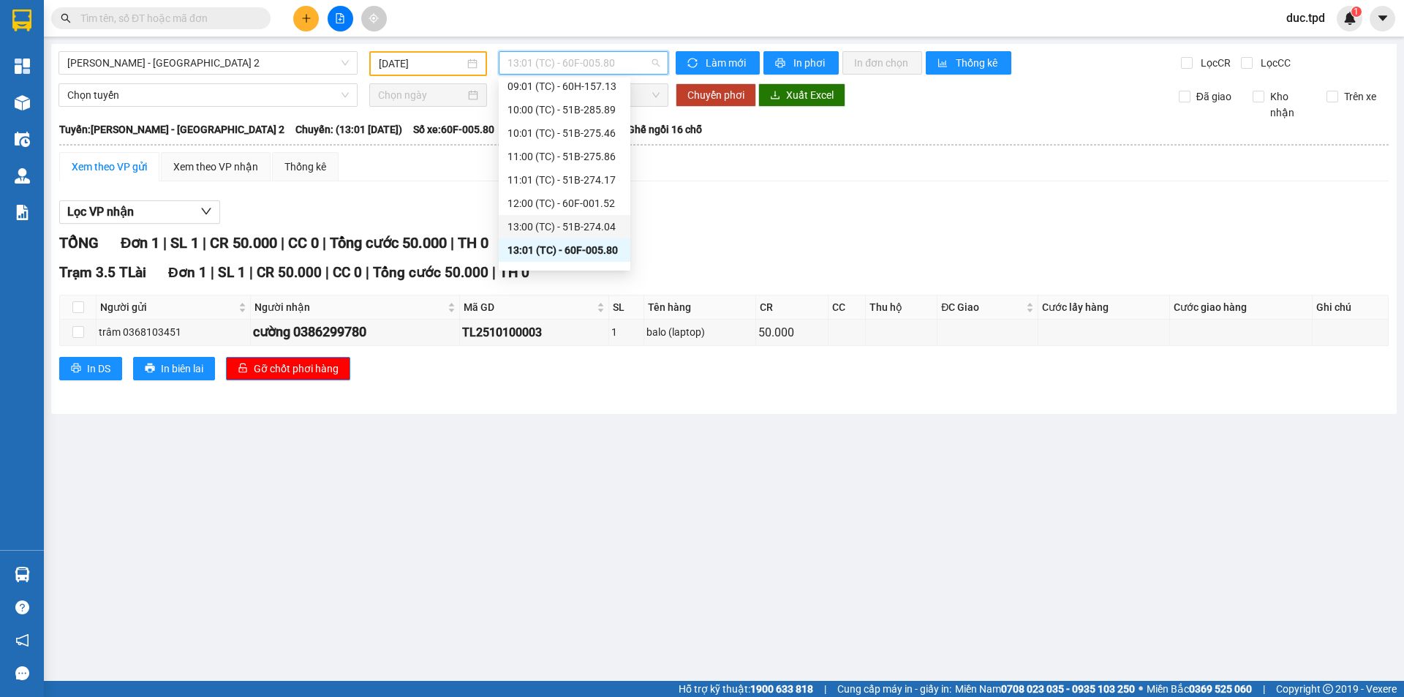
scroll to position [292, 0]
click at [575, 125] on div "14:00 (TC) - 60H-155.38" at bounding box center [564, 127] width 114 height 16
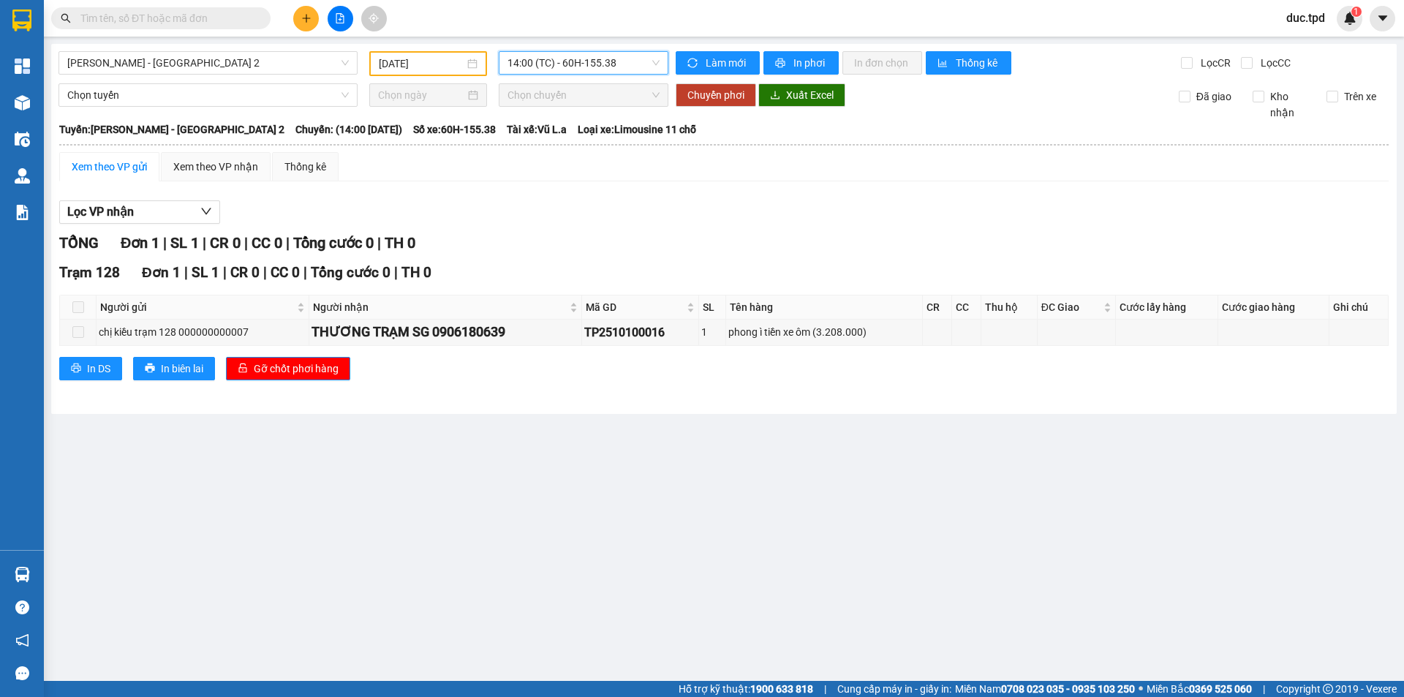
click at [567, 64] on span "14:00 (TC) - 60H-155.38" at bounding box center [583, 63] width 152 height 22
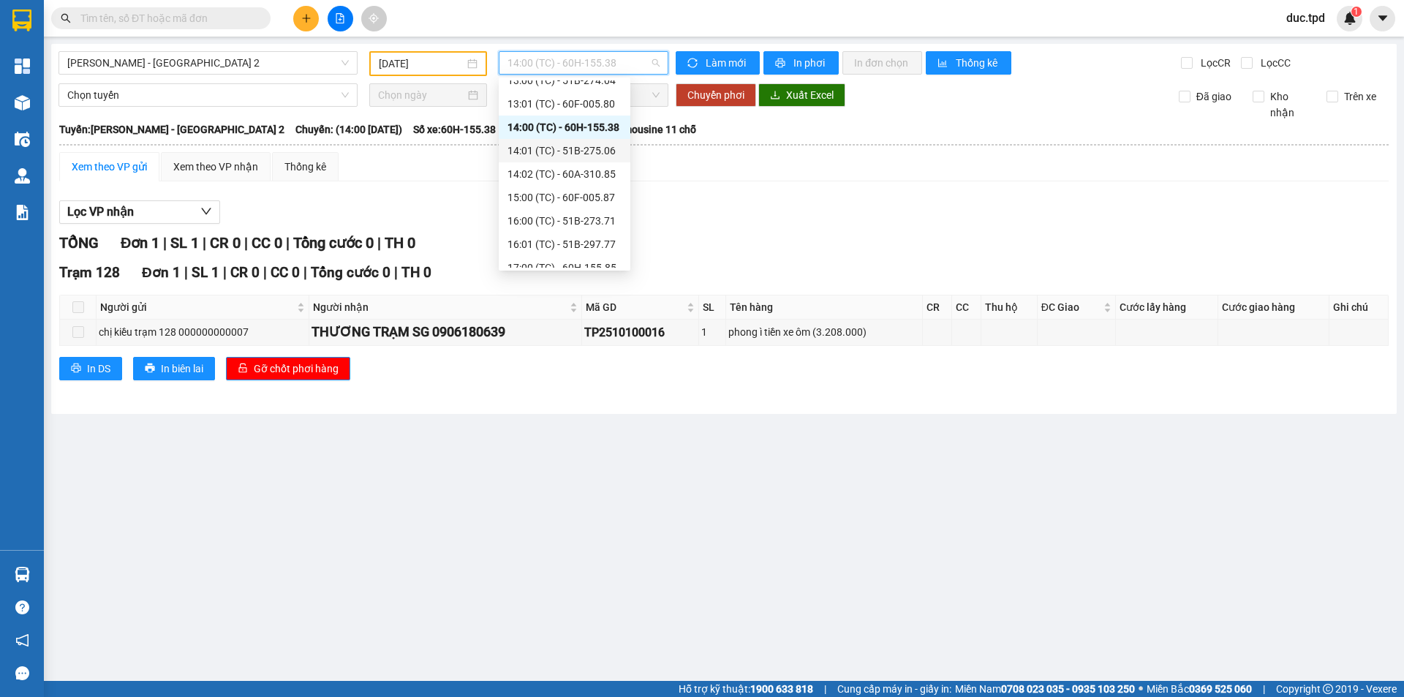
click at [561, 154] on div "14:01 (TC) - 51B-275.06" at bounding box center [564, 151] width 114 height 16
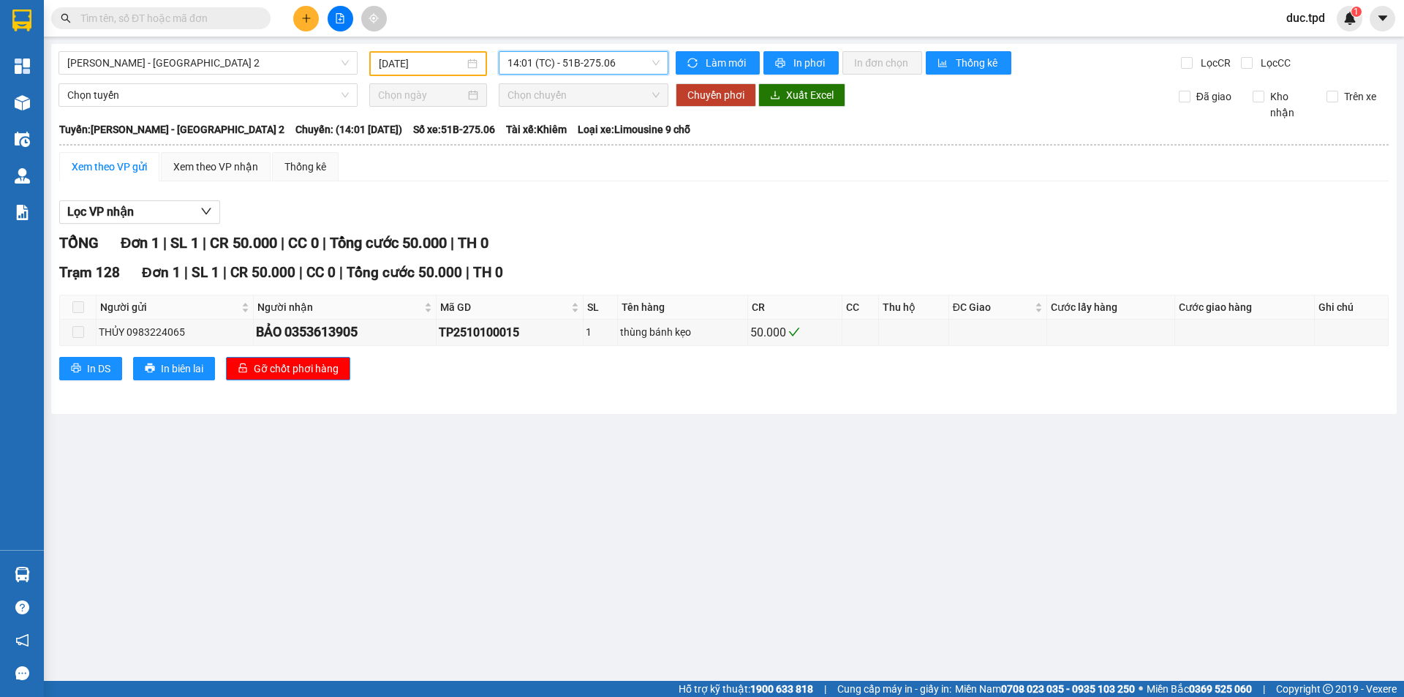
click at [552, 61] on span "14:01 (TC) - 51B-275.06" at bounding box center [583, 63] width 152 height 22
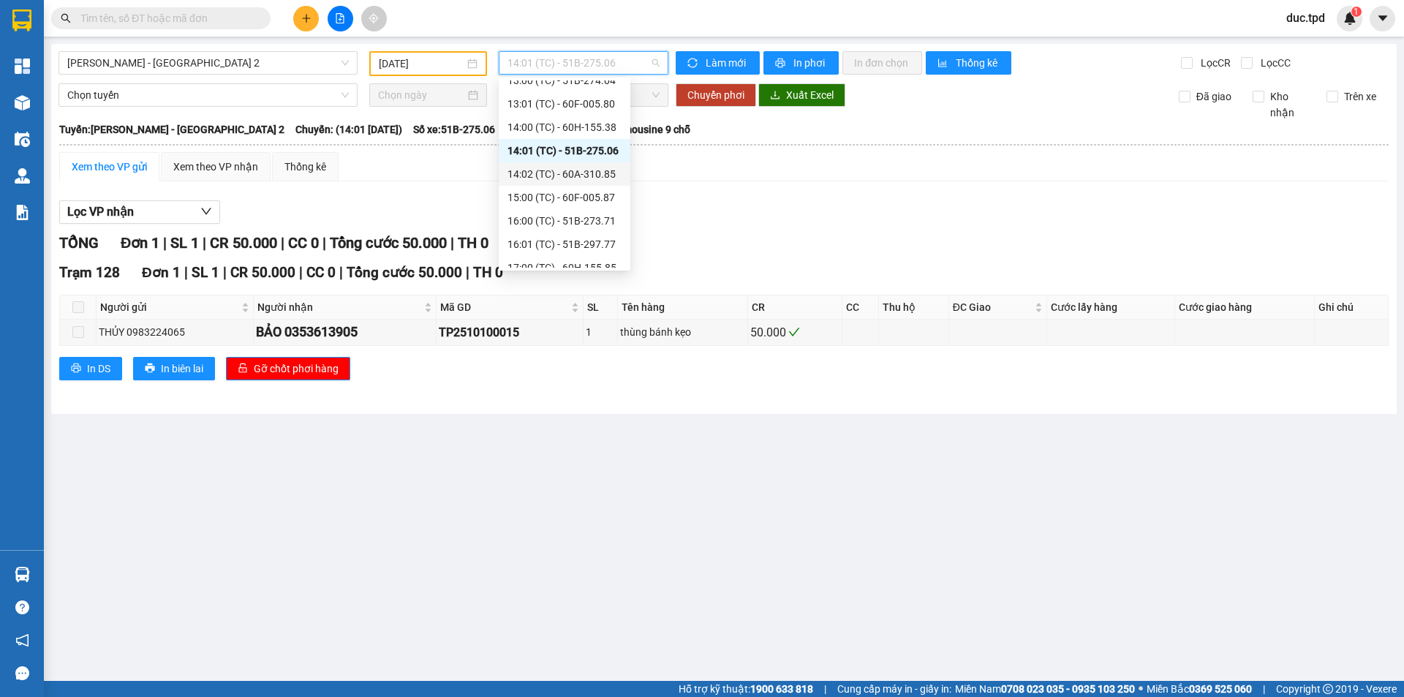
click at [574, 173] on div "14:02 (TC) - 60A-310.85" at bounding box center [564, 174] width 114 height 16
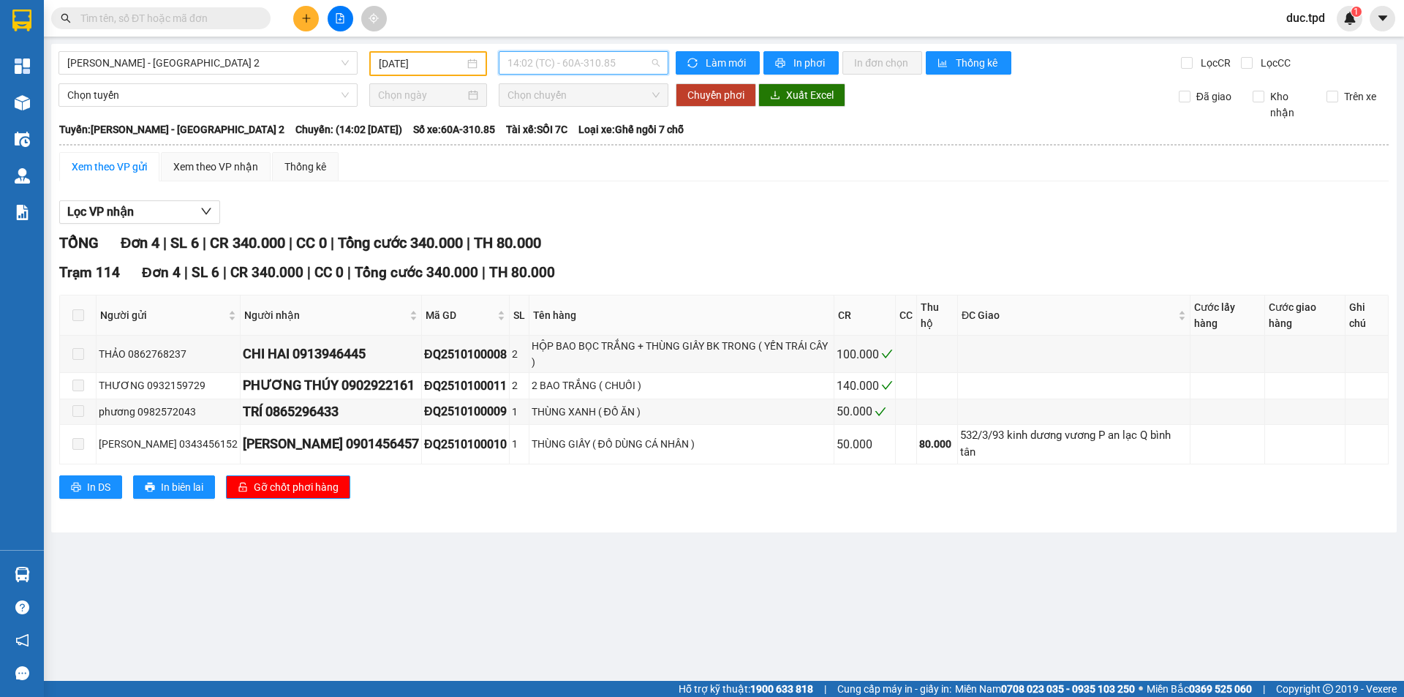
click at [594, 56] on span "14:02 (TC) - 60A-310.85" at bounding box center [583, 63] width 152 height 22
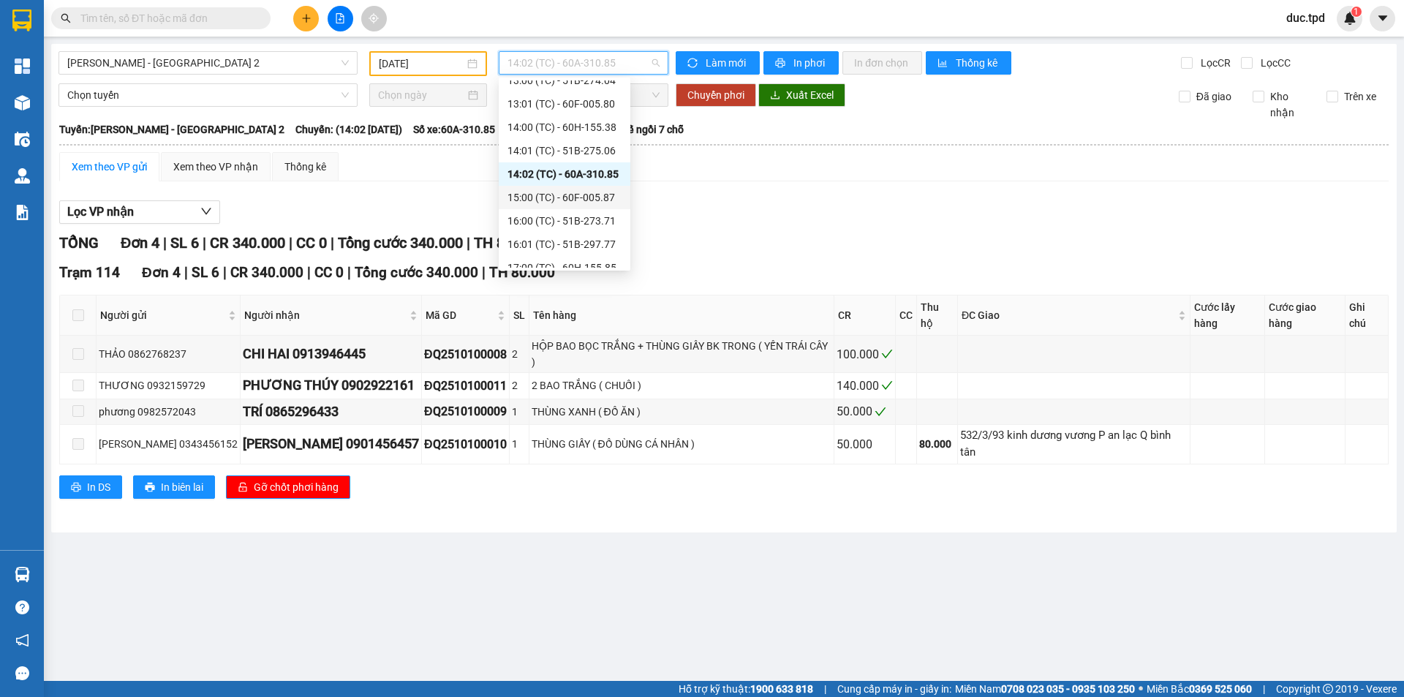
click at [579, 197] on div "15:00 (TC) - 60F-005.87" at bounding box center [564, 197] width 114 height 16
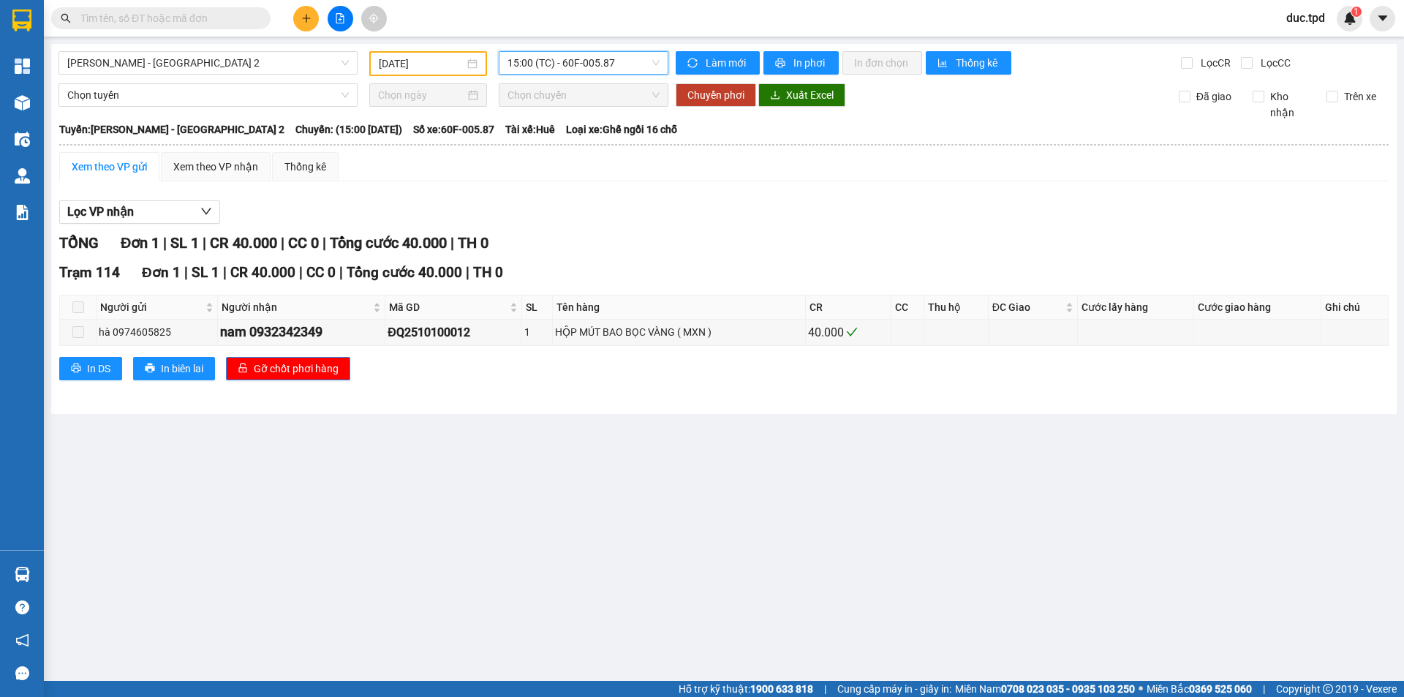
click at [610, 64] on span "15:00 (TC) - 60F-005.87" at bounding box center [583, 63] width 152 height 22
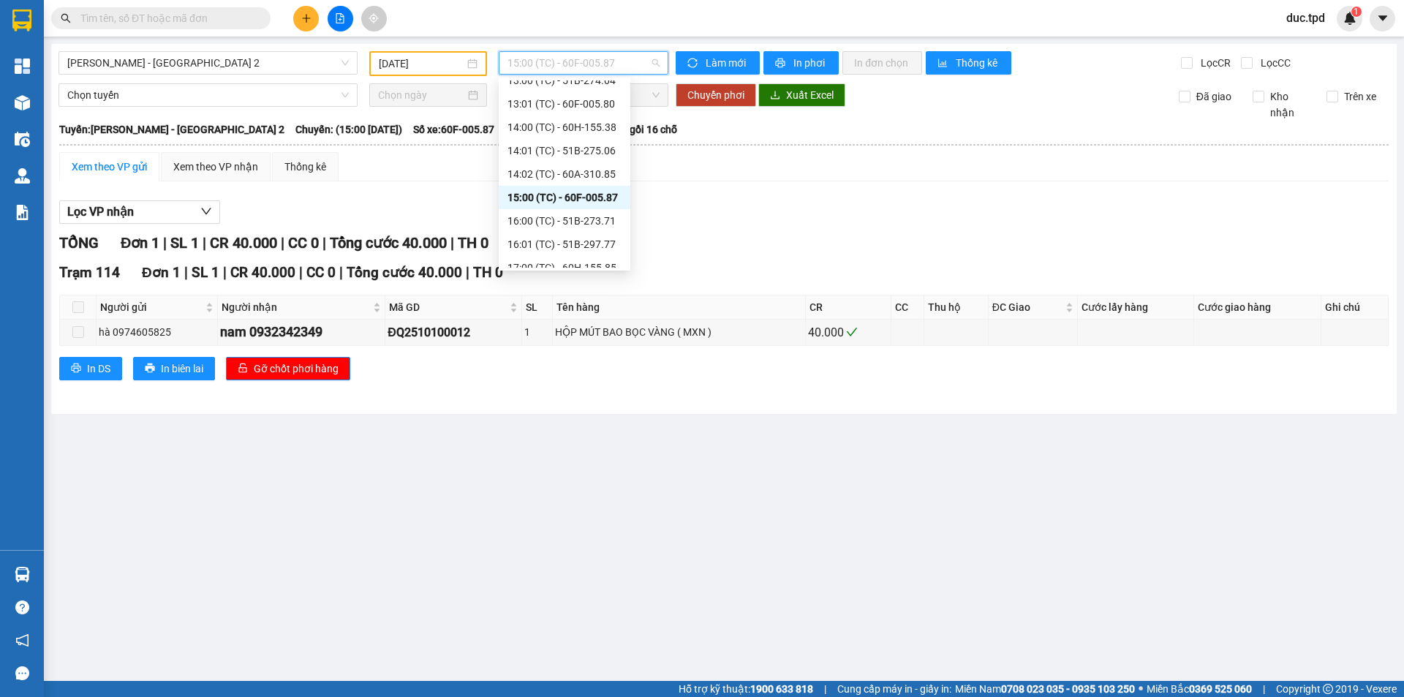
scroll to position [304, 0]
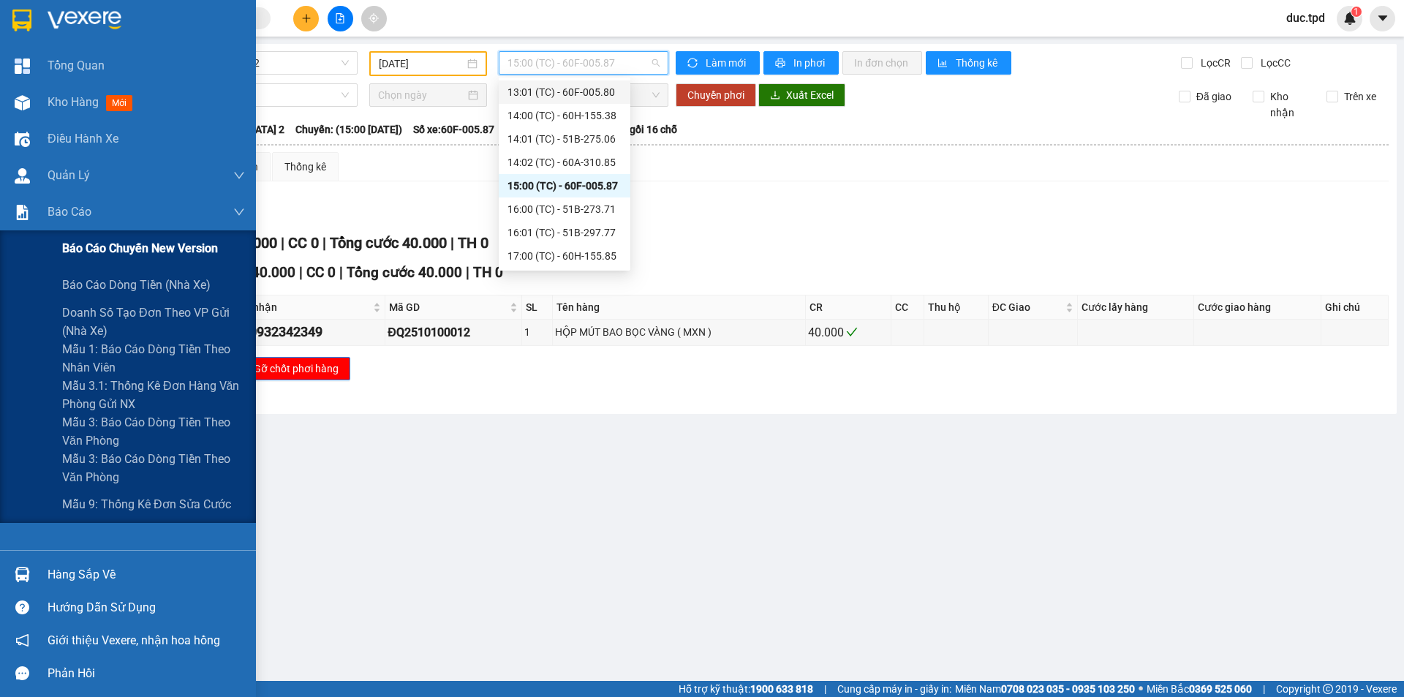
click at [90, 249] on span "Báo cáo chuyến New Version" at bounding box center [140, 248] width 156 height 18
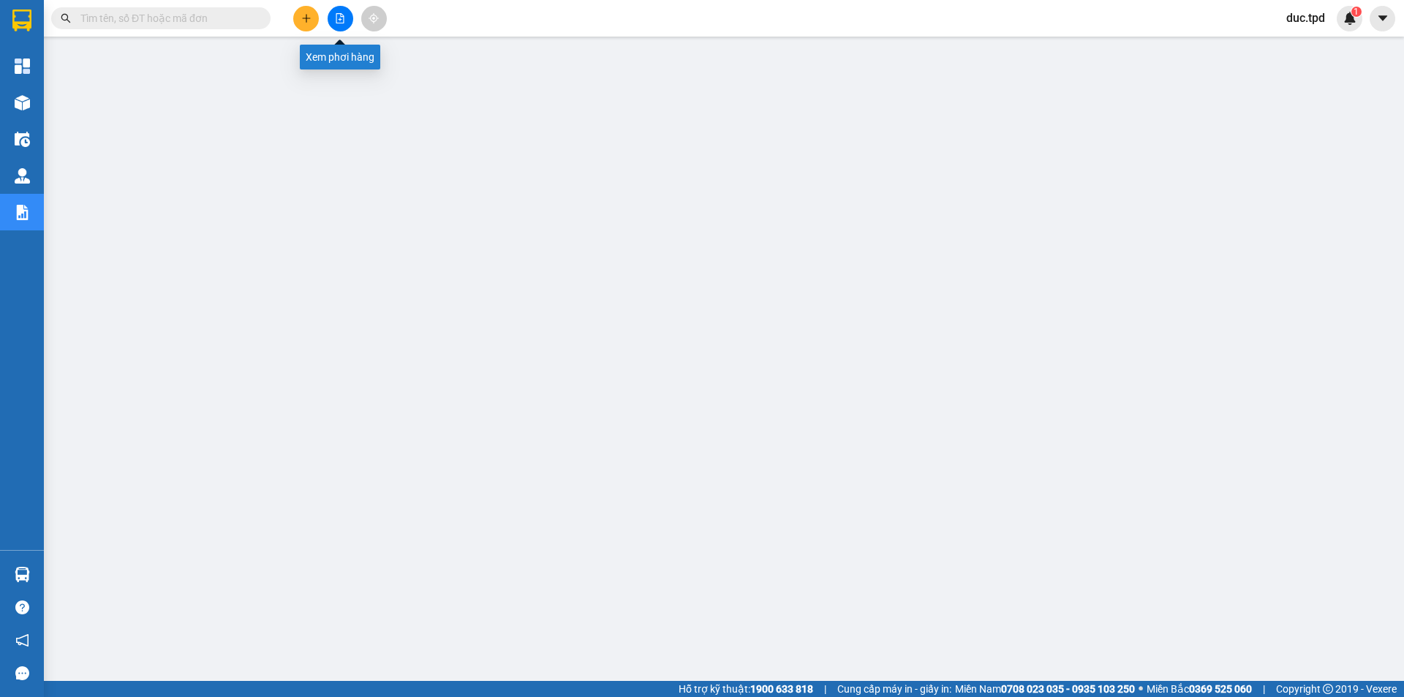
click at [339, 15] on icon "file-add" at bounding box center [340, 18] width 10 height 10
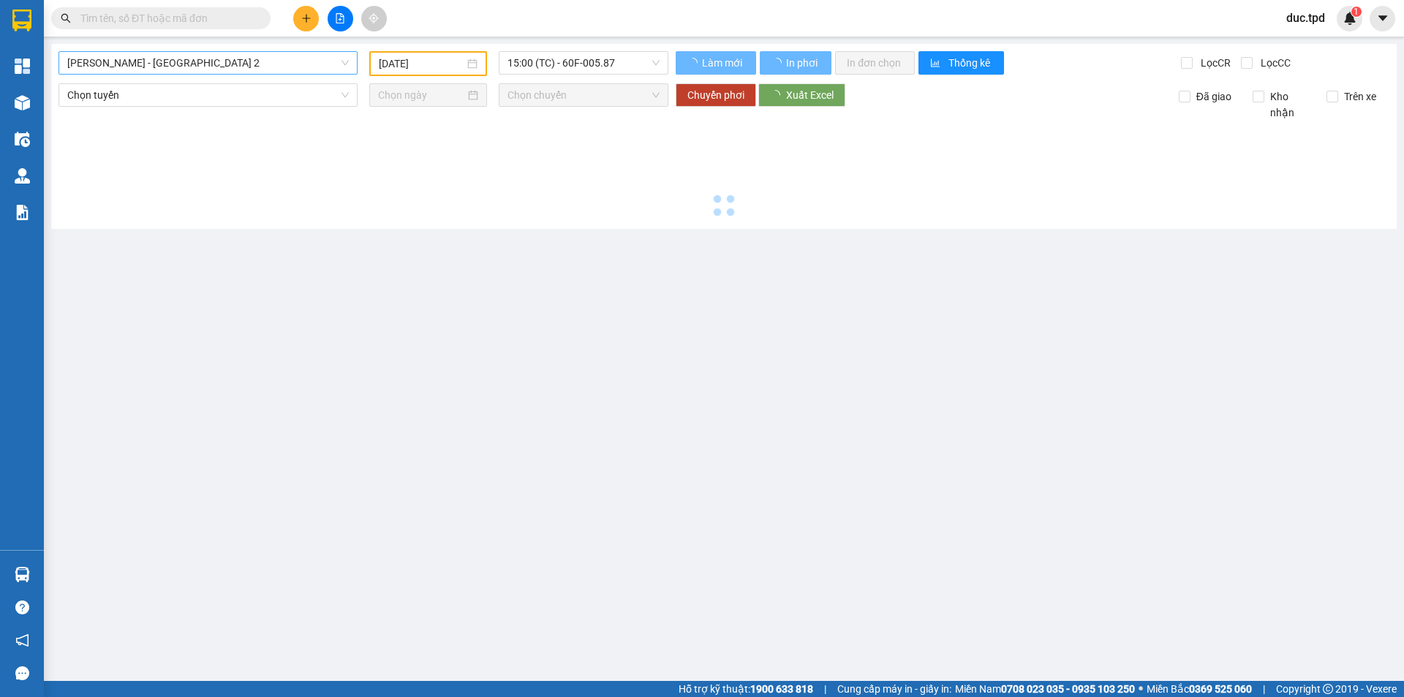
type input "[DATE]"
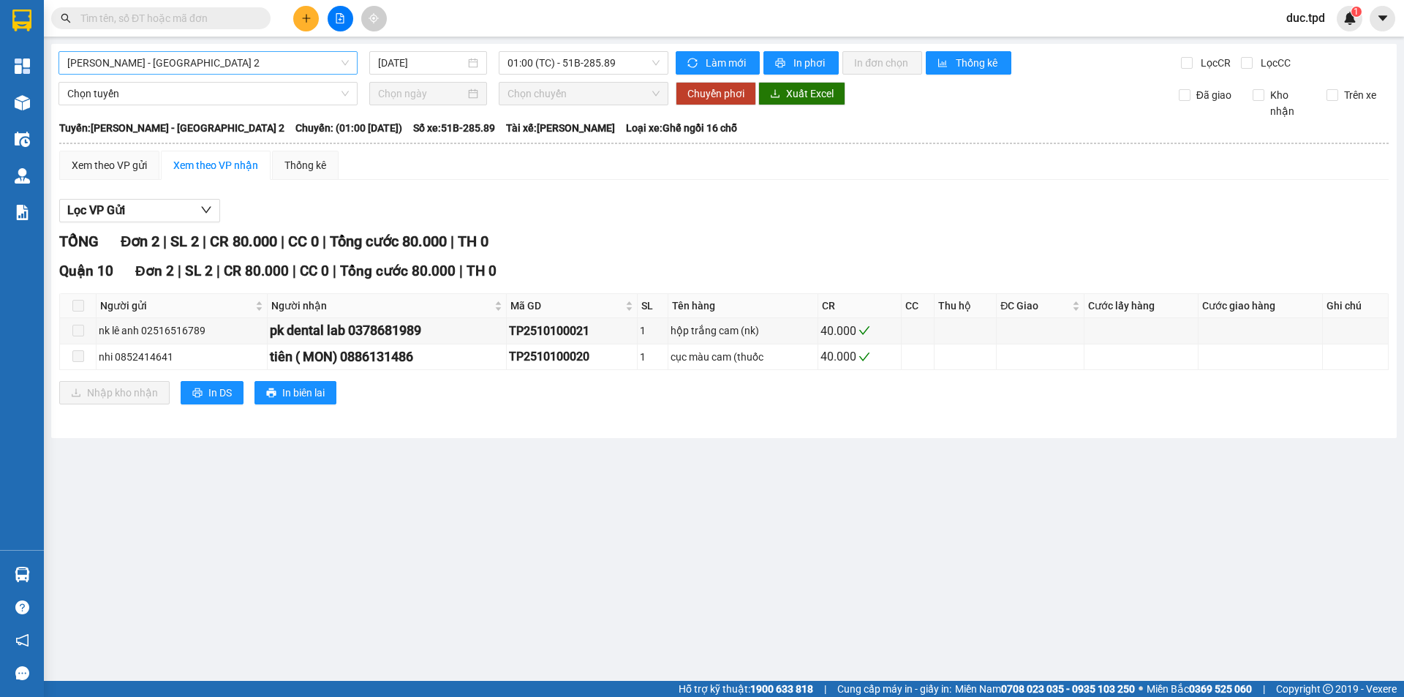
click at [212, 67] on span "[PERSON_NAME] - [GEOGRAPHIC_DATA] 2" at bounding box center [208, 63] width 282 height 22
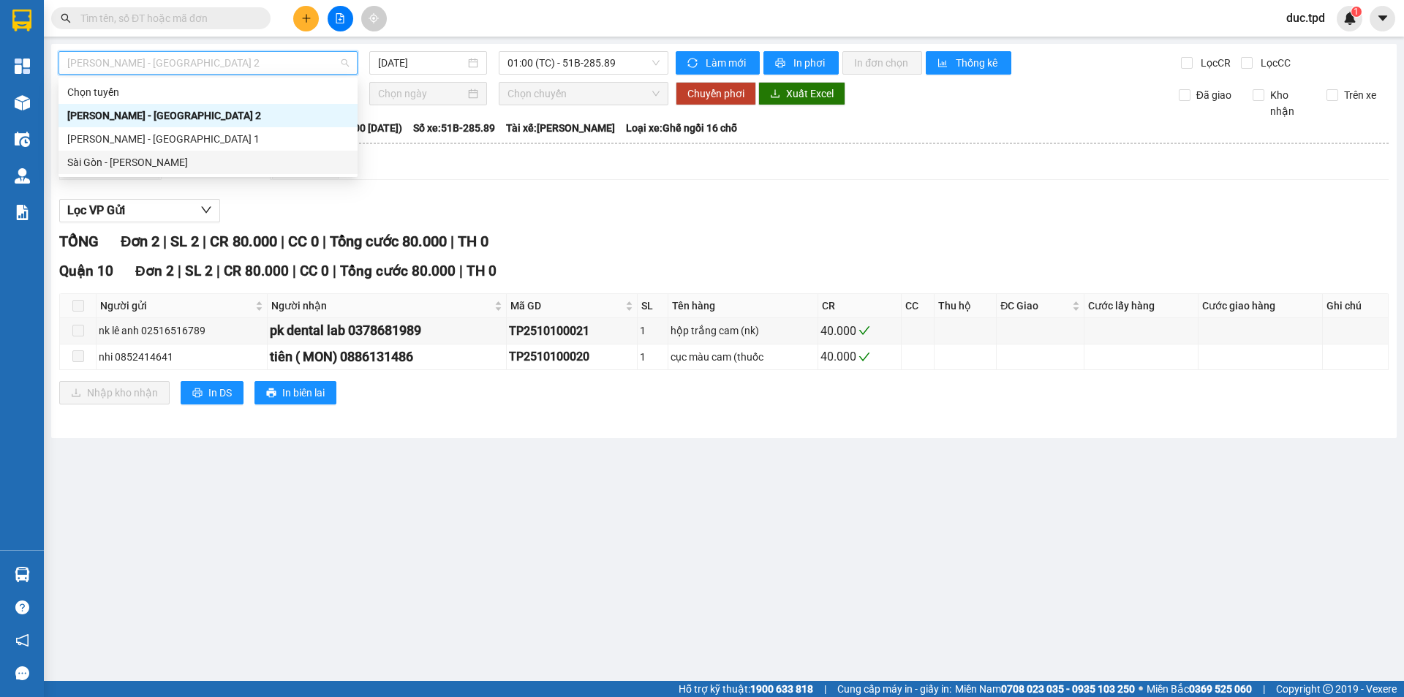
click at [139, 162] on div "Sài Gòn - [PERSON_NAME]" at bounding box center [208, 162] width 282 height 16
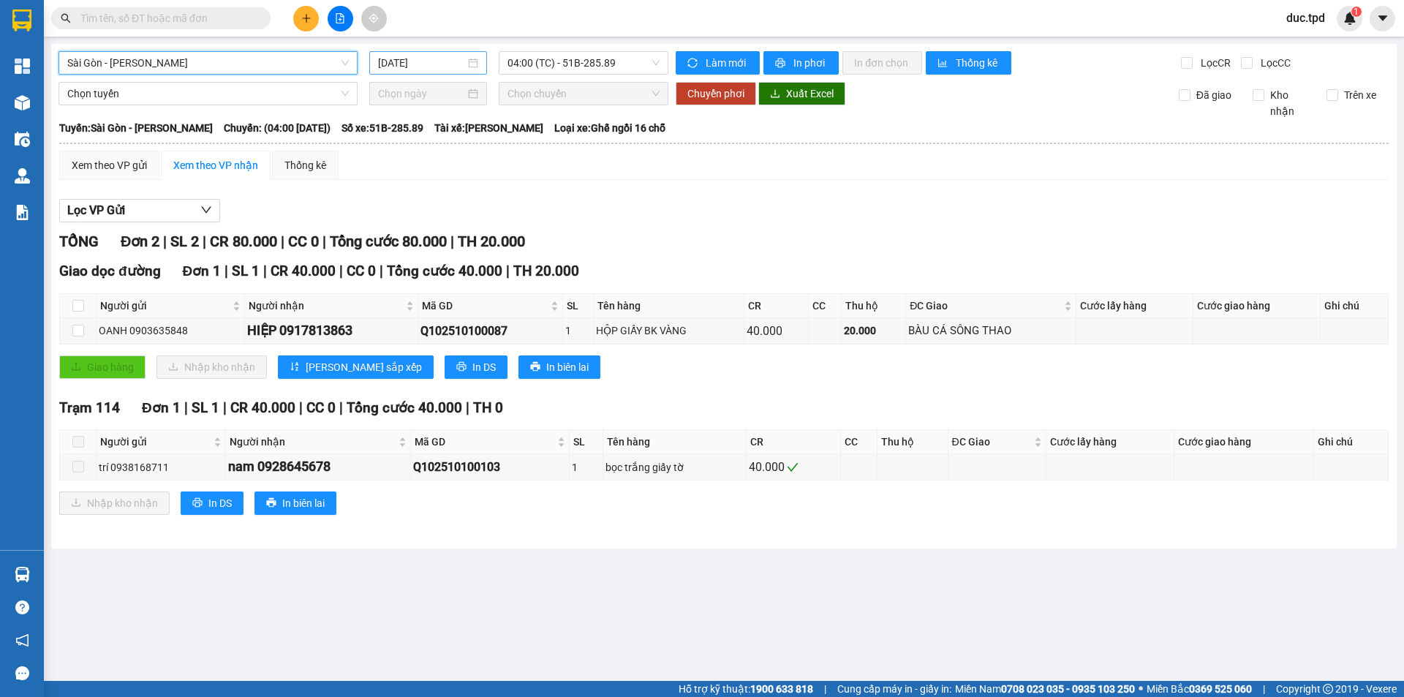
click at [401, 66] on input "[DATE]" at bounding box center [421, 63] width 87 height 16
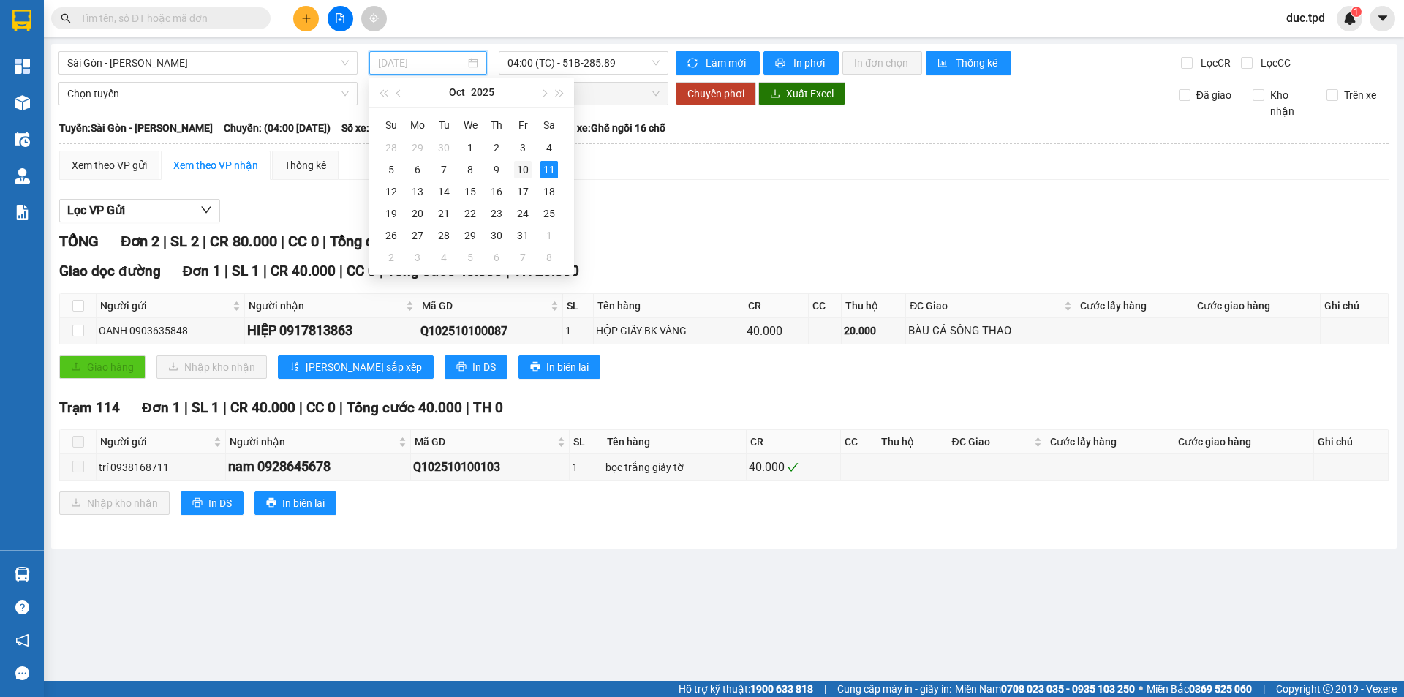
click at [518, 166] on div "10" at bounding box center [523, 170] width 18 height 18
type input "[DATE]"
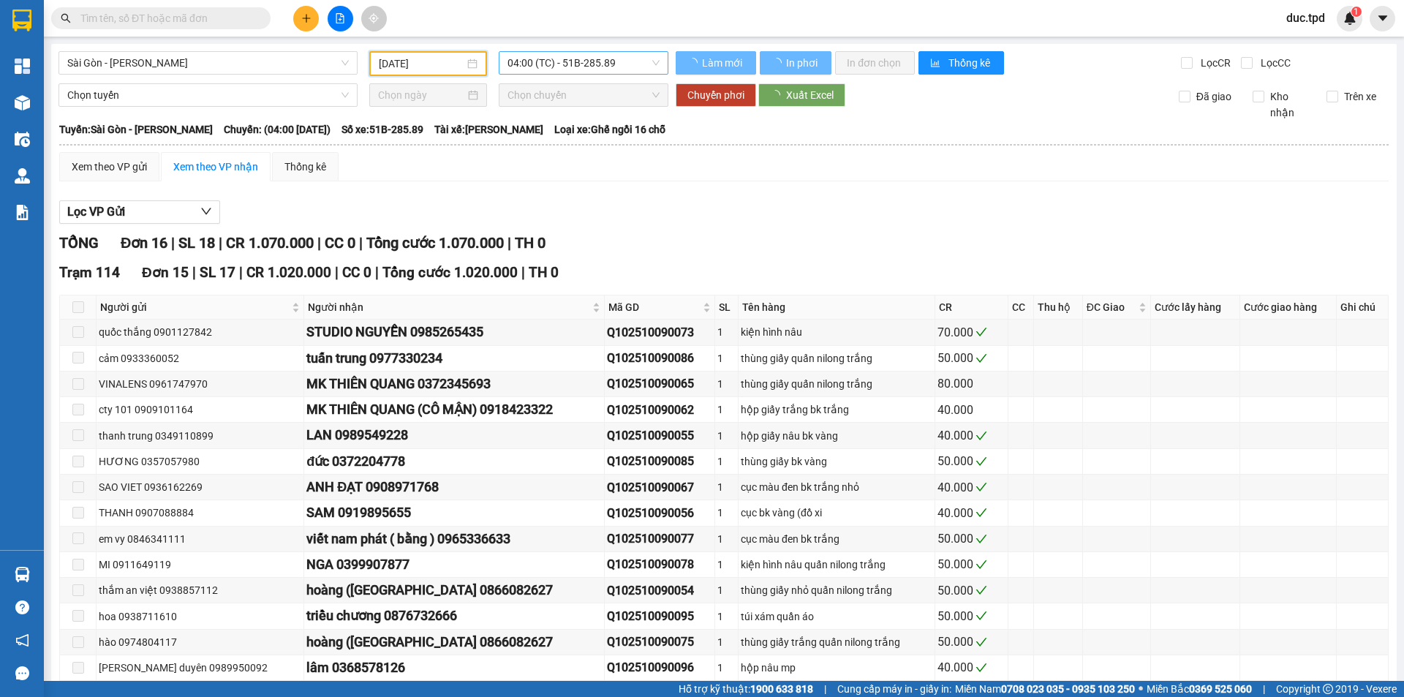
click at [563, 66] on span "04:00 (TC) - 51B-285.89" at bounding box center [583, 63] width 152 height 22
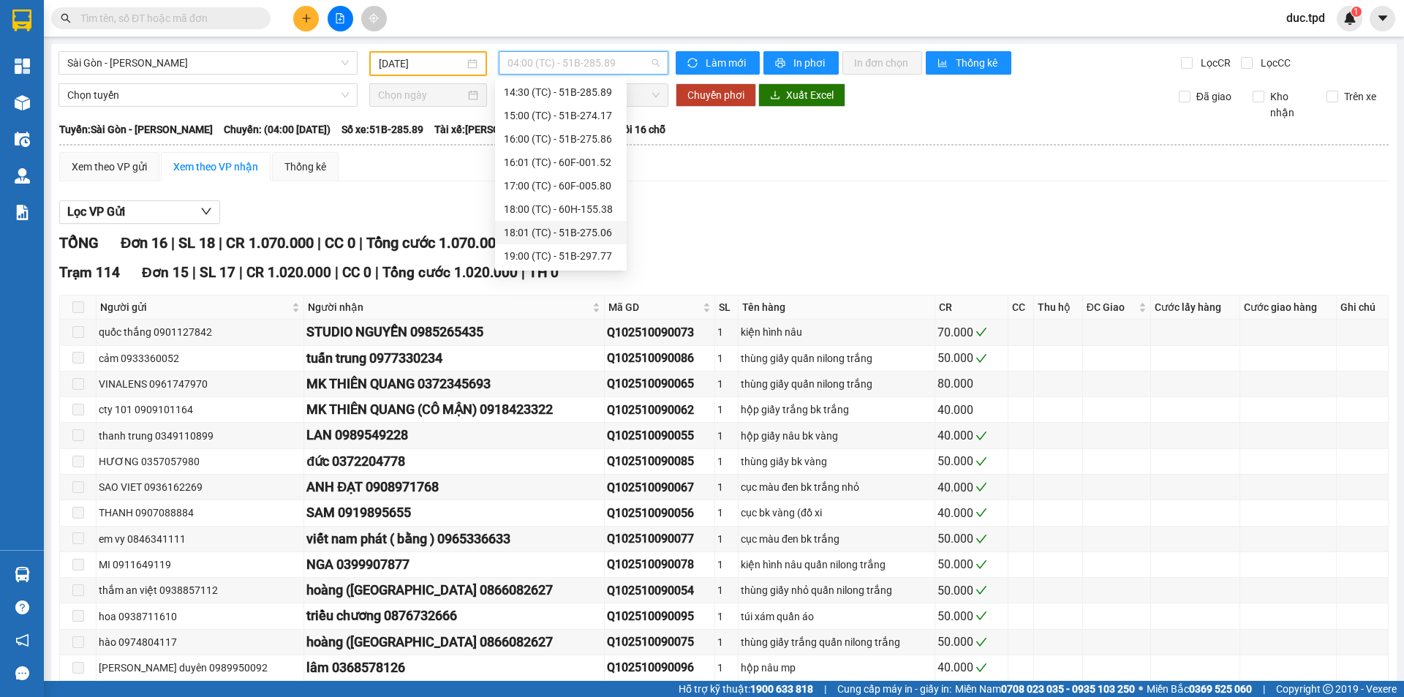
scroll to position [132, 0]
click at [565, 169] on div "11:30 (TC) - 60F-005.87" at bounding box center [561, 171] width 114 height 16
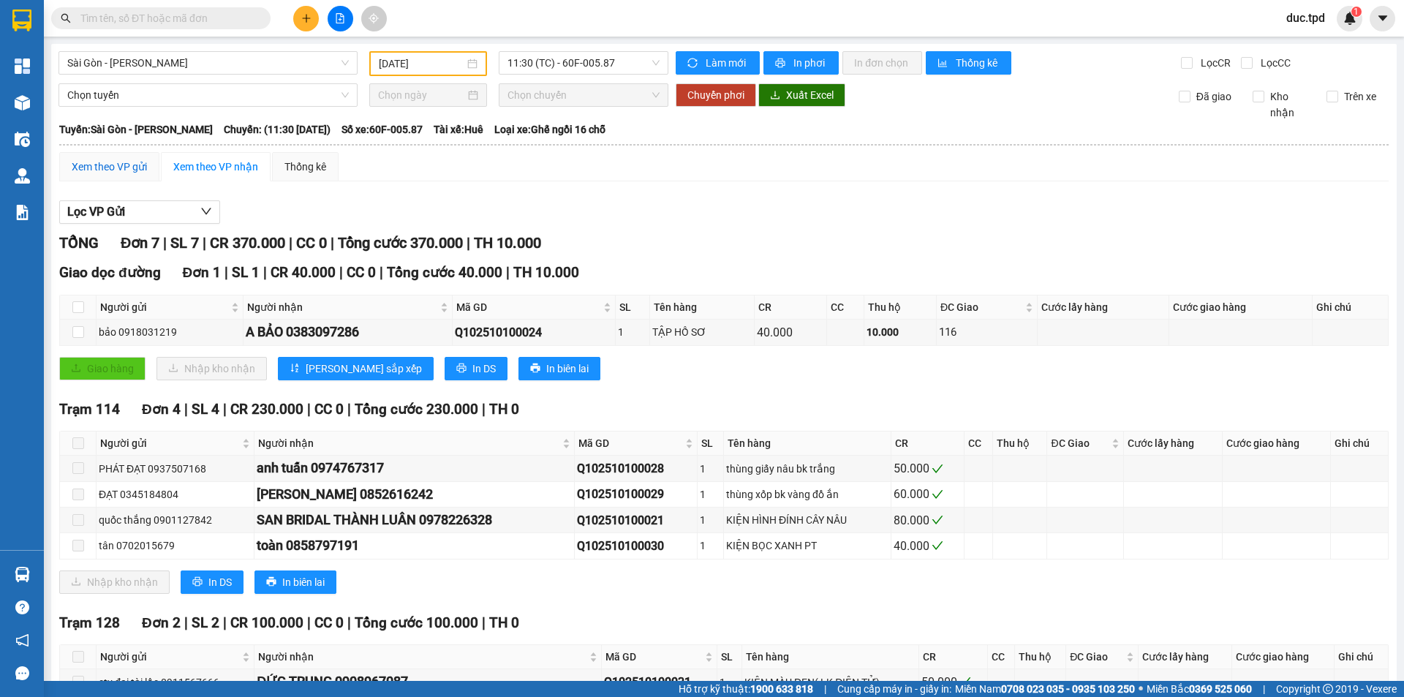
click at [118, 164] on div "Xem theo VP gửi" at bounding box center [109, 167] width 75 height 16
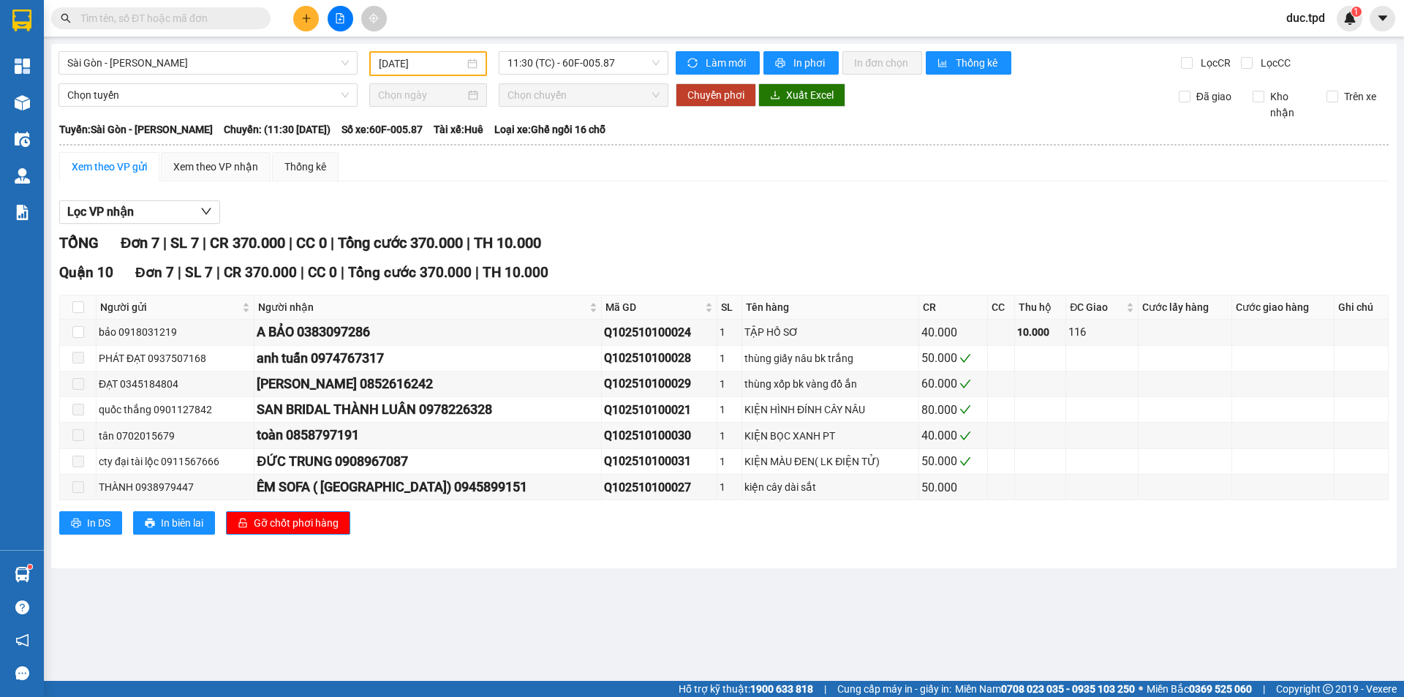
click at [415, 197] on div "Lọc VP nhận TỔNG Đơn 7 | SL 7 | CR 370.000 | CC 0 | Tổng cước 370.000 | TH 10.0…" at bounding box center [723, 373] width 1329 height 360
